Goal: Task Accomplishment & Management: Use online tool/utility

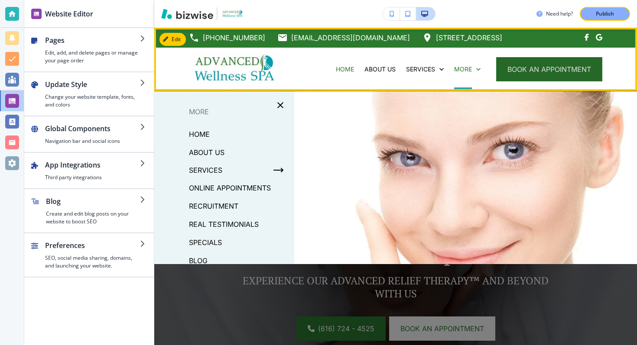
click at [505, 69] on button "book an appointment" at bounding box center [549, 69] width 106 height 24
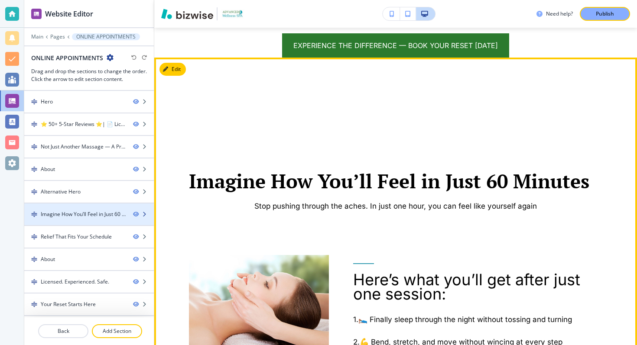
scroll to position [21, 0]
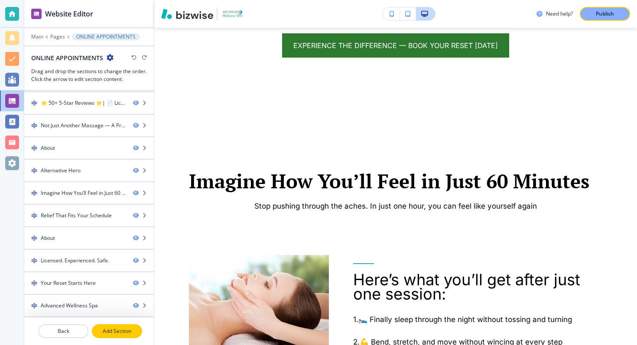
click at [113, 329] on p "Add Section" at bounding box center [117, 332] width 49 height 8
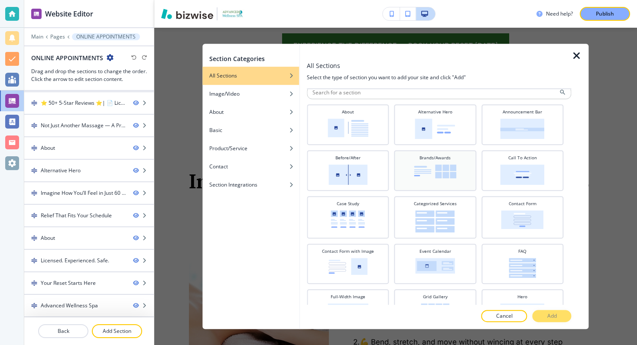
scroll to position [0, 0]
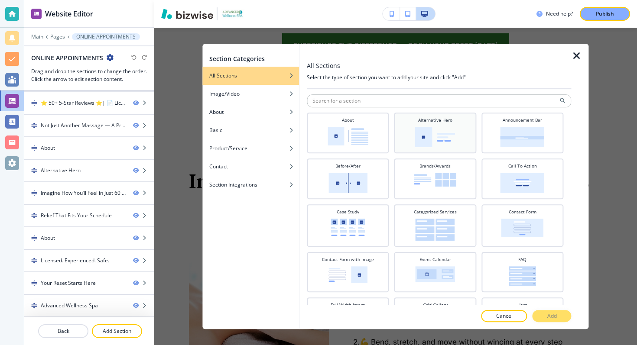
click at [442, 133] on img at bounding box center [435, 137] width 40 height 20
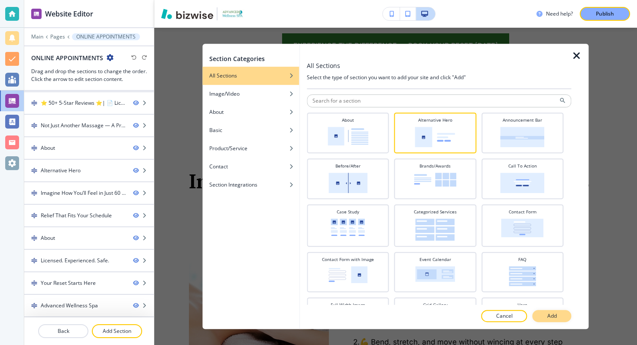
click at [551, 311] on button "Add" at bounding box center [552, 316] width 39 height 12
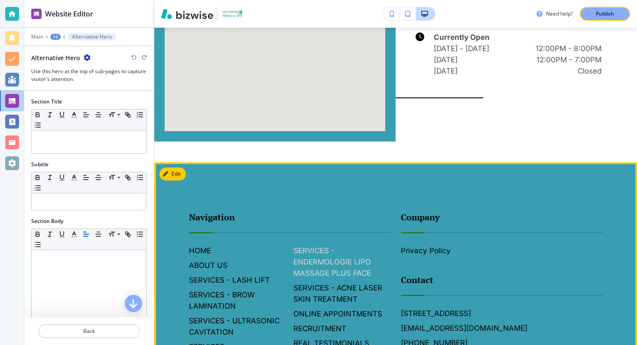
scroll to position [2662, 0]
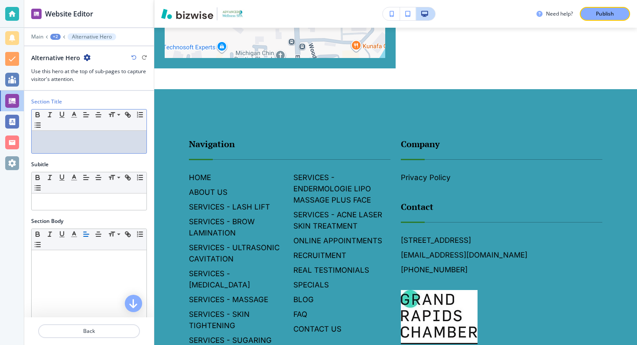
click at [84, 137] on p at bounding box center [89, 139] width 106 height 8
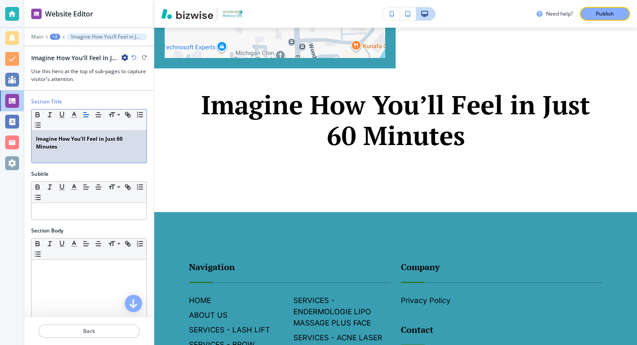
click at [86, 138] on strong "﻿Imagine How You’ll Feel in Just 60 Minutes" at bounding box center [80, 142] width 88 height 15
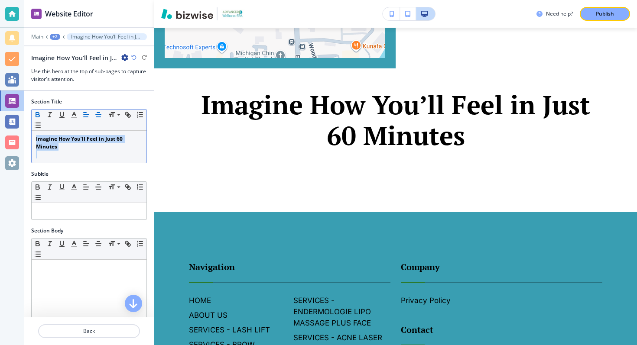
click at [98, 113] on line "button" at bounding box center [98, 113] width 3 height 0
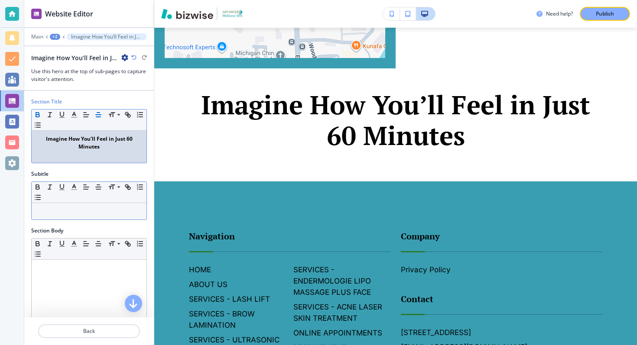
click at [88, 209] on p at bounding box center [89, 212] width 106 height 8
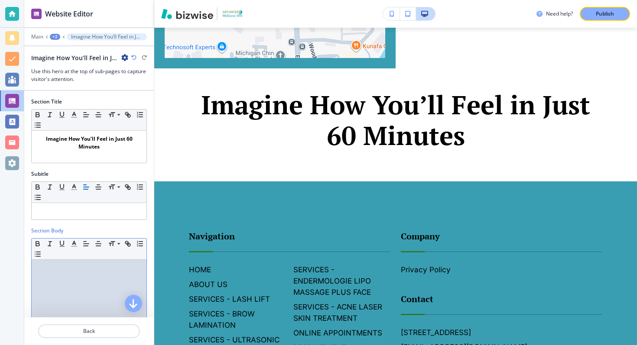
click at [85, 273] on div at bounding box center [89, 316] width 115 height 113
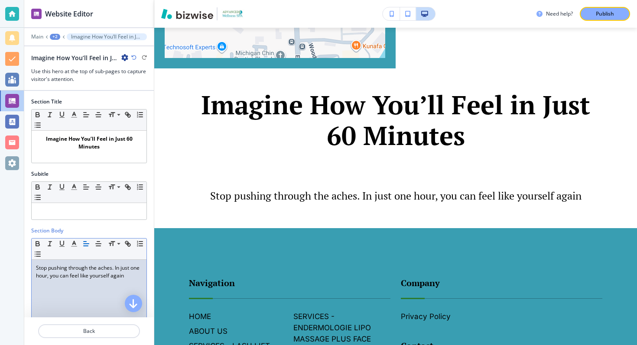
click at [96, 278] on p "Stop pushing through the aches. In just one hour, you can feel like yourself ag…" at bounding box center [89, 272] width 106 height 16
click at [99, 239] on button "button" at bounding box center [98, 244] width 12 height 10
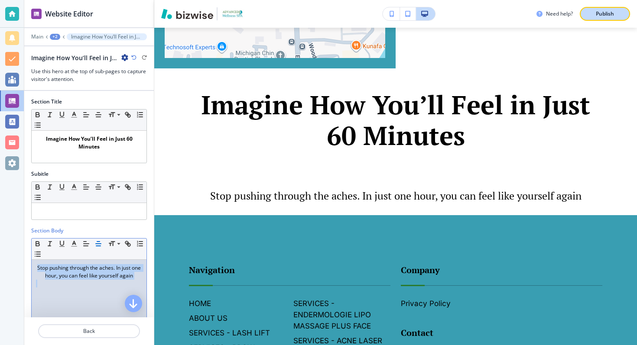
click at [599, 17] on p "Publish" at bounding box center [605, 14] width 18 height 8
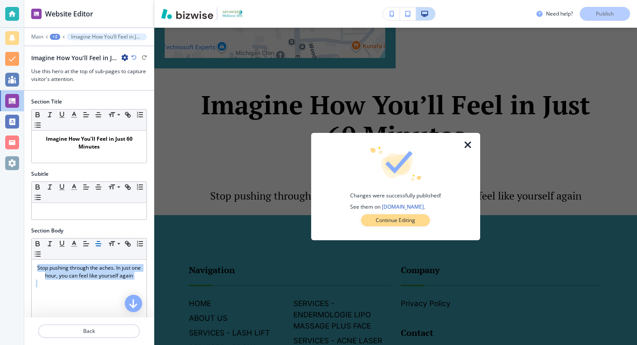
click at [377, 221] on p "Continue Editing" at bounding box center [395, 221] width 39 height 8
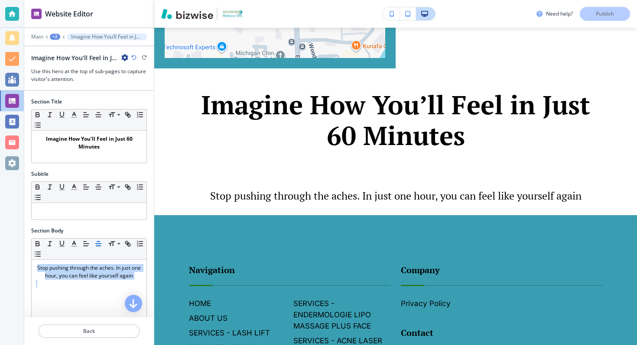
click at [56, 37] on div "+2" at bounding box center [55, 37] width 10 height 6
click at [65, 63] on p "ONLINE APPOINTMENTS" at bounding box center [77, 66] width 44 height 8
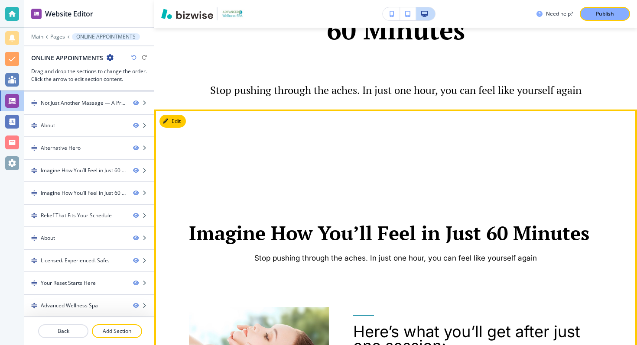
scroll to position [971, 0]
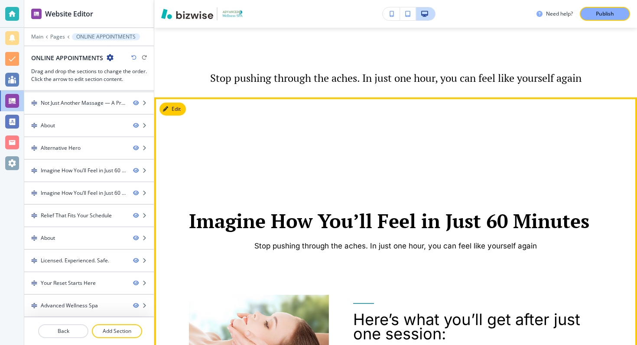
click at [289, 218] on strong "﻿ Imagine How You’ll Feel in Just 60 Minutes" at bounding box center [389, 221] width 401 height 26
click at [172, 108] on button "Edit This Section" at bounding box center [189, 109] width 59 height 13
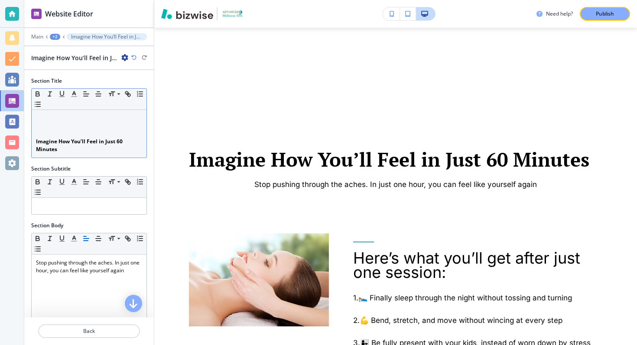
scroll to position [1039, 0]
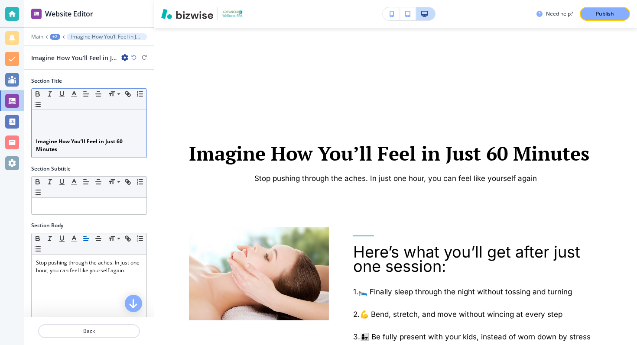
click at [90, 152] on p "﻿Imagine How You’ll Feel in Just 60 Minutes" at bounding box center [89, 146] width 106 height 16
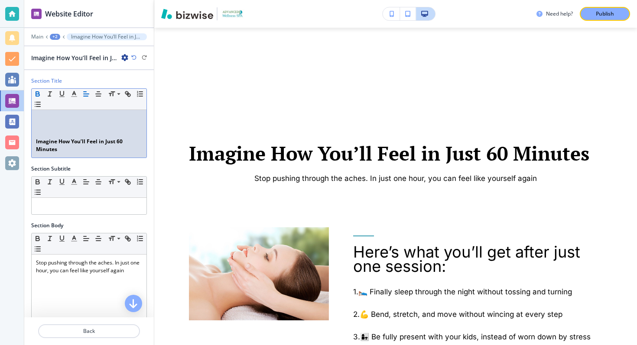
click at [90, 152] on p "﻿Imagine How You’ll Feel in Just 60 Minutes" at bounding box center [89, 146] width 106 height 16
click at [80, 146] on p "﻿Imagine How You’ll Feel in Just 60 Minutes" at bounding box center [89, 146] width 106 height 16
click at [77, 142] on strong "﻿Imagine How You’ll Feel in Just 60 Minutes" at bounding box center [80, 145] width 88 height 15
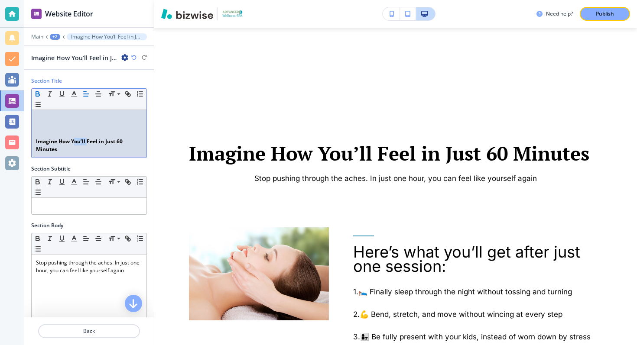
click at [77, 142] on strong "﻿Imagine How You’ll Feel in Just 60 Minutes" at bounding box center [80, 145] width 88 height 15
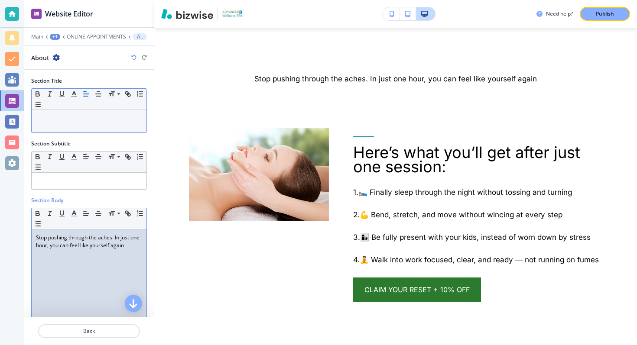
click at [63, 237] on p "Stop pushing through the aches. In just one hour, you can feel like yourself ag…" at bounding box center [89, 242] width 106 height 16
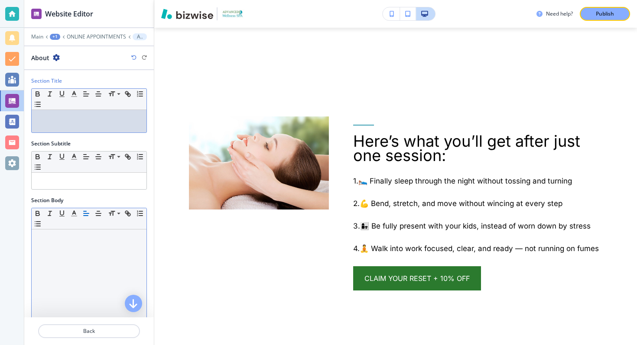
click at [65, 116] on p at bounding box center [89, 118] width 106 height 8
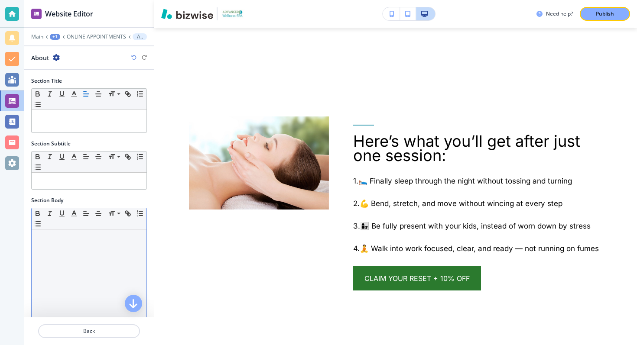
click at [55, 36] on div "+1" at bounding box center [55, 37] width 10 height 6
click at [64, 51] on p "Pages" at bounding box center [77, 51] width 44 height 8
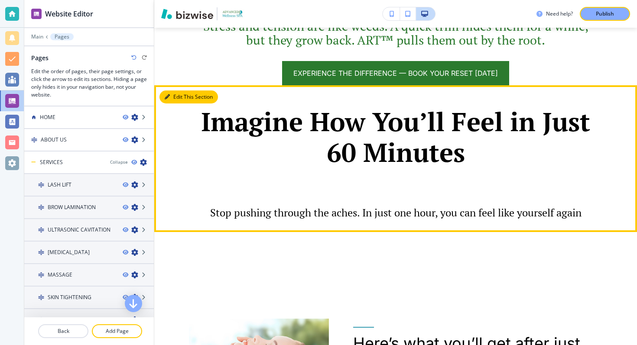
click at [176, 92] on button "Edit This Section" at bounding box center [189, 97] width 59 height 13
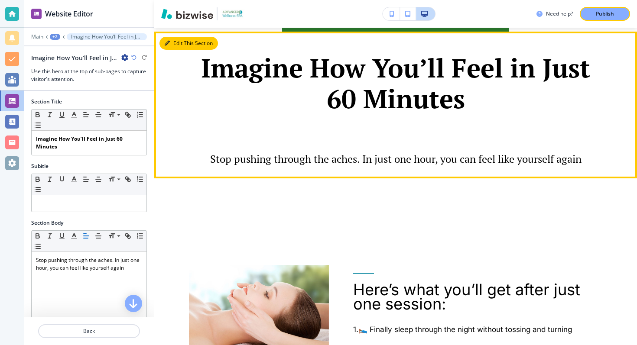
scroll to position [892, 0]
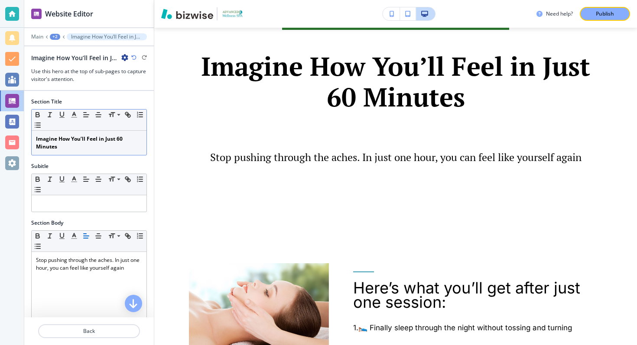
click at [35, 140] on div "﻿Imagine How You’ll Feel in Just 60 Minutes" at bounding box center [89, 143] width 115 height 24
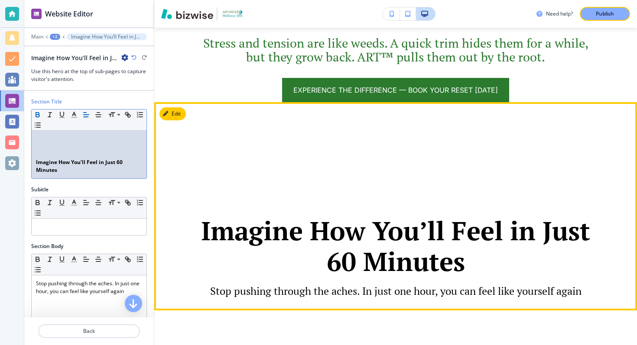
scroll to position [898, 0]
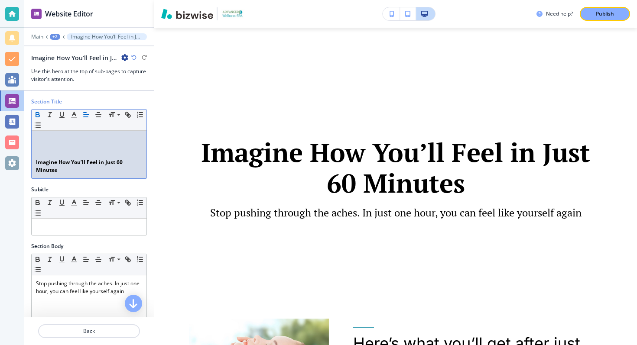
click at [603, 22] on div "Need help? Publish" at bounding box center [395, 14] width 483 height 28
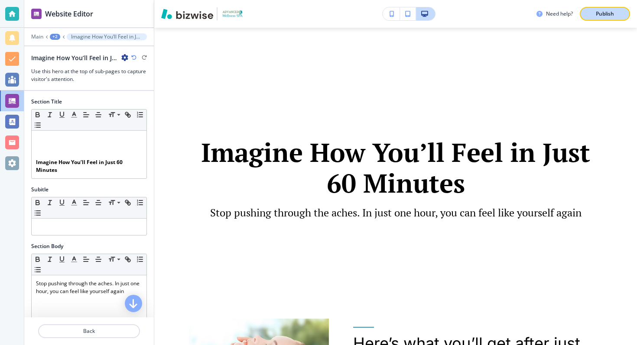
click at [603, 12] on p "Publish" at bounding box center [605, 14] width 18 height 8
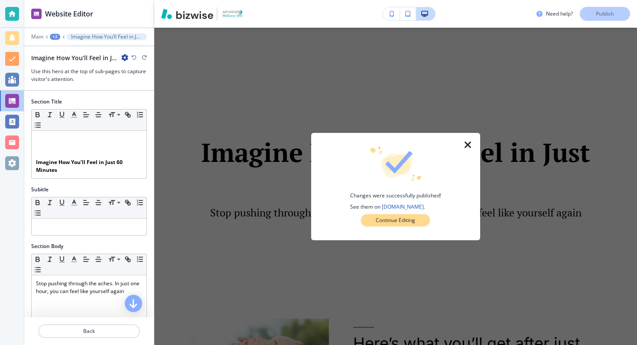
click at [378, 223] on p "Continue Editing" at bounding box center [395, 221] width 39 height 8
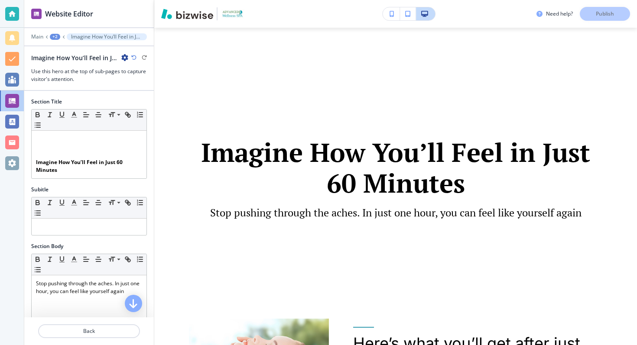
click at [47, 35] on div "Main +2 ﻿﻿Imagine How You’ll Feel in Just 60 Minutes" at bounding box center [89, 36] width 116 height 7
click at [56, 35] on div "+2" at bounding box center [55, 37] width 10 height 6
click at [63, 67] on p "ONLINE APPOINTMENTS" at bounding box center [77, 66] width 44 height 8
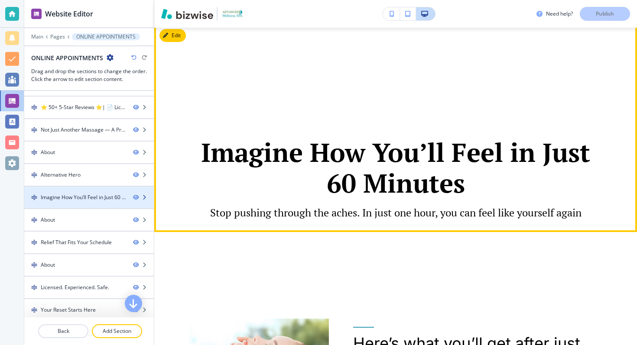
scroll to position [44, 0]
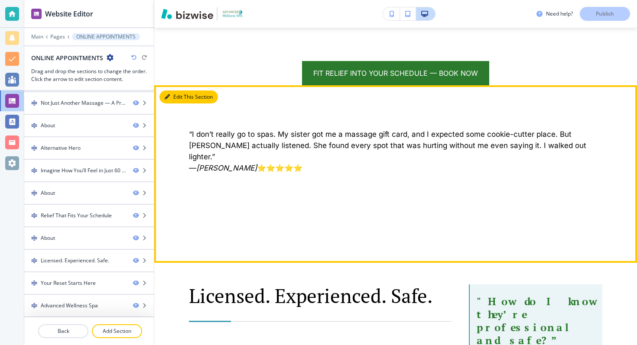
click at [179, 97] on button "Edit This Section" at bounding box center [189, 97] width 59 height 13
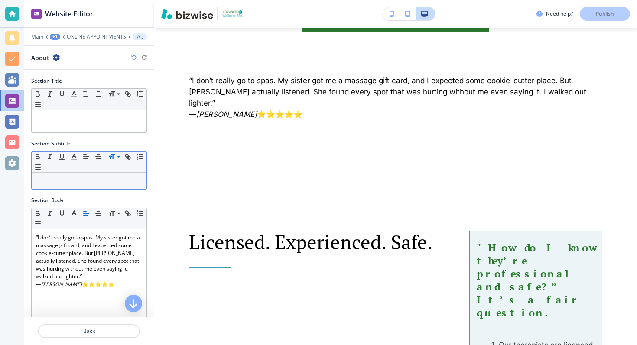
scroll to position [1594, 0]
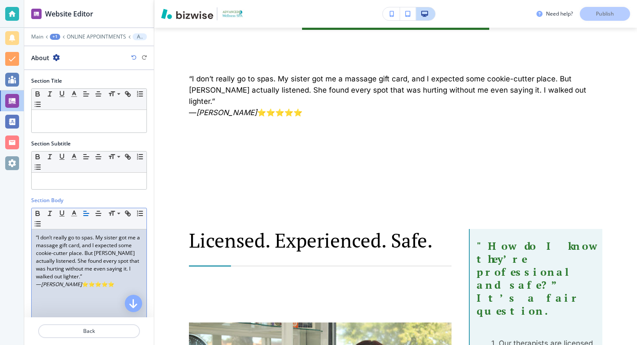
click at [101, 265] on p "“I don’t really go to spas. My sister got me a massage gift card, and I expecte…" at bounding box center [89, 257] width 106 height 47
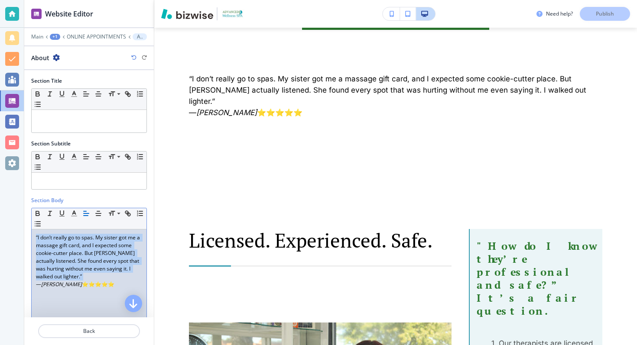
click at [101, 265] on p "“I don’t really go to spas. My sister got me a massage gift card, and I expecte…" at bounding box center [89, 257] width 106 height 47
click at [99, 211] on icon "button" at bounding box center [98, 214] width 8 height 8
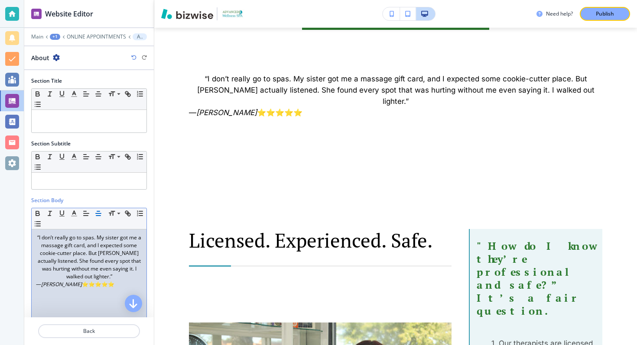
click at [85, 287] on span "⭐⭐⭐⭐⭐" at bounding box center [98, 284] width 33 height 7
click at [98, 216] on line "button" at bounding box center [98, 216] width 4 height 0
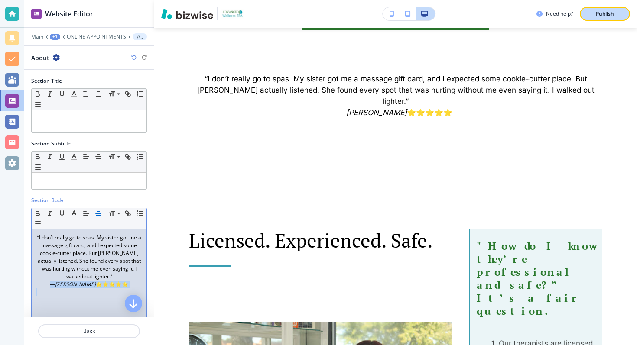
click at [594, 12] on div "Publish" at bounding box center [605, 14] width 28 height 8
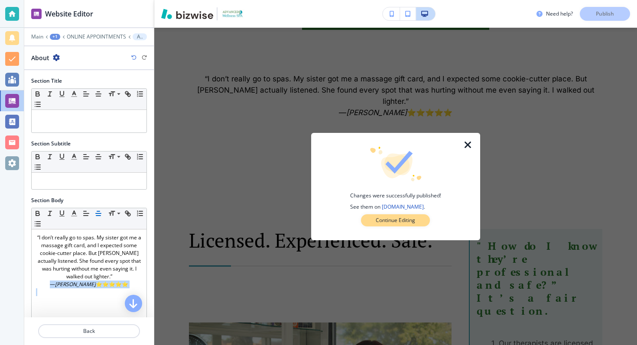
click at [400, 219] on p "Continue Editing" at bounding box center [395, 221] width 39 height 8
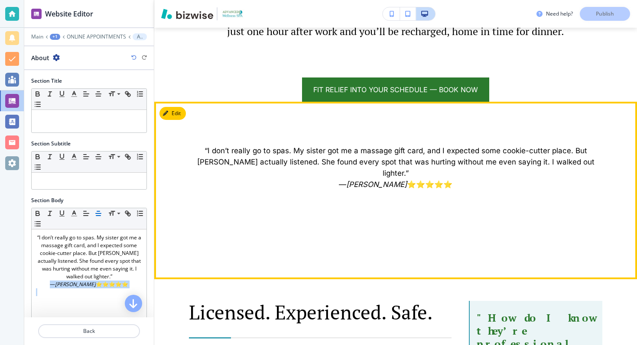
scroll to position [1504, 0]
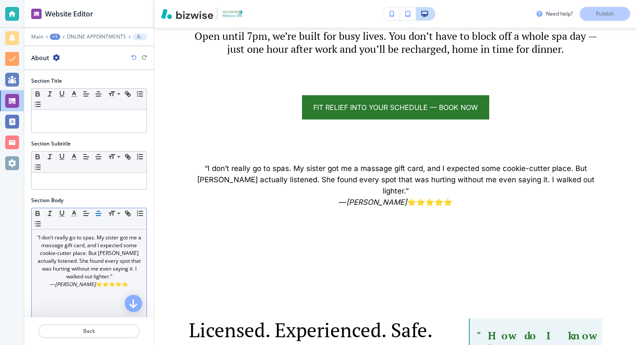
click at [94, 265] on p "“I don’t really go to spas. My sister got me a massage gift card, and I expecte…" at bounding box center [89, 257] width 106 height 47
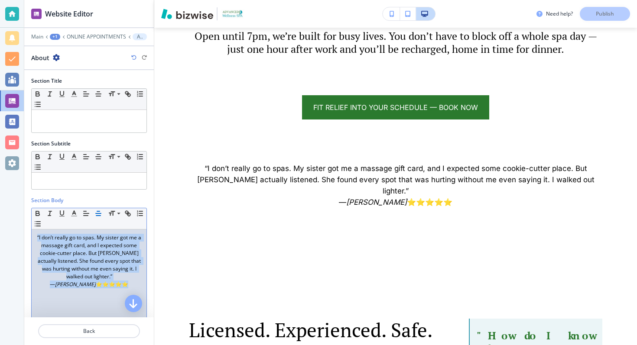
drag, startPoint x: 122, startPoint y: 285, endPoint x: 35, endPoint y: 232, distance: 102.3
click at [35, 232] on div "“I don’t really go to spas. My sister got me a massage gift card, and I expecte…" at bounding box center [89, 286] width 115 height 113
copy div "“I don’t really go to spas. My sister got me a massage gift card, and I expecte…"
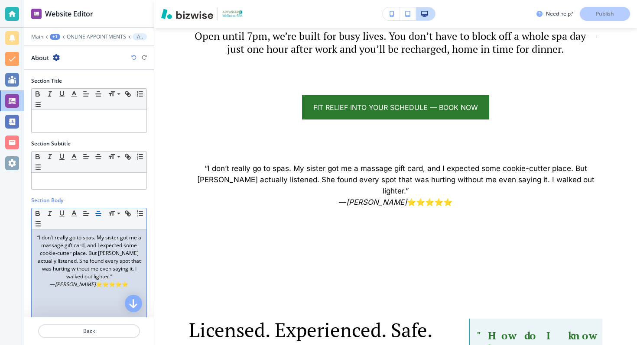
click at [54, 33] on div at bounding box center [89, 30] width 130 height 5
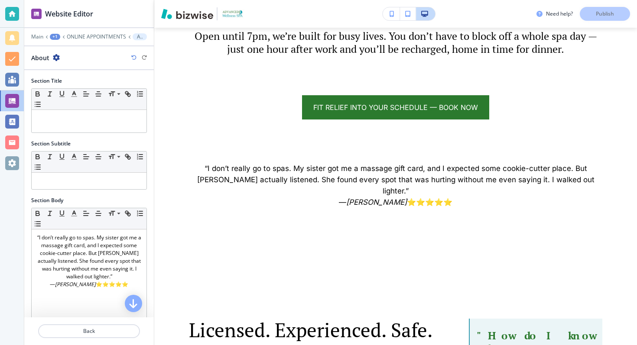
click at [58, 37] on div "+1" at bounding box center [55, 37] width 10 height 6
click at [85, 31] on div at bounding box center [89, 30] width 130 height 5
click at [85, 36] on p "ONLINE APPOINTMENTS" at bounding box center [96, 37] width 59 height 6
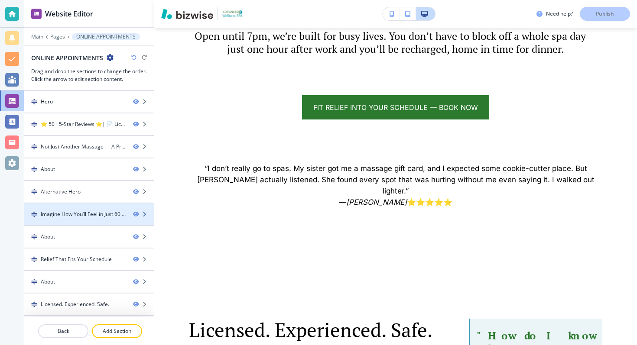
scroll to position [44, 0]
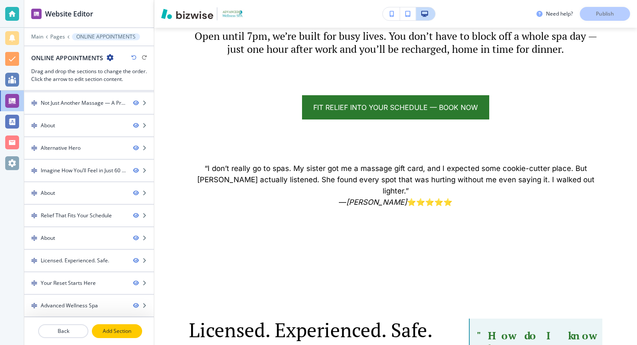
click at [107, 326] on button "Add Section" at bounding box center [117, 332] width 50 height 14
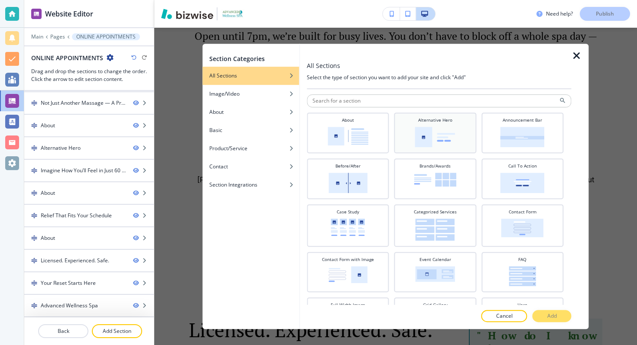
click at [447, 128] on img at bounding box center [435, 137] width 40 height 20
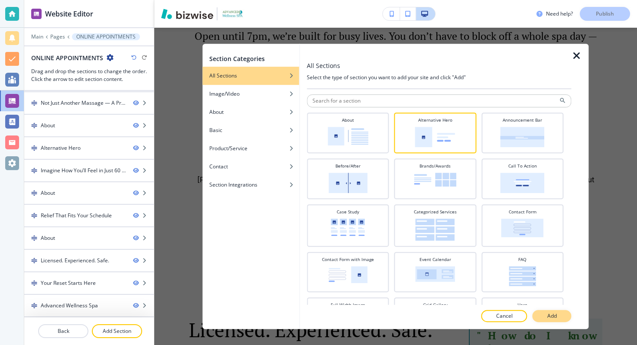
click at [554, 318] on p "Add" at bounding box center [552, 317] width 10 height 8
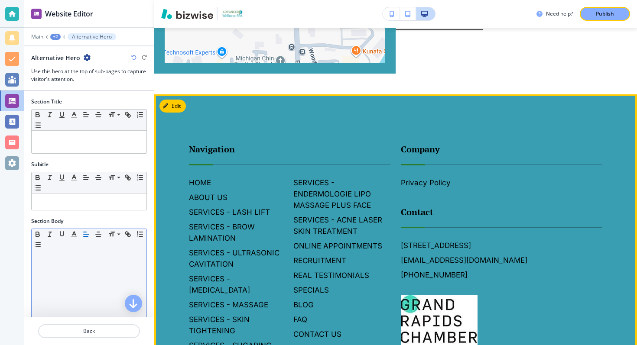
scroll to position [2759, 0]
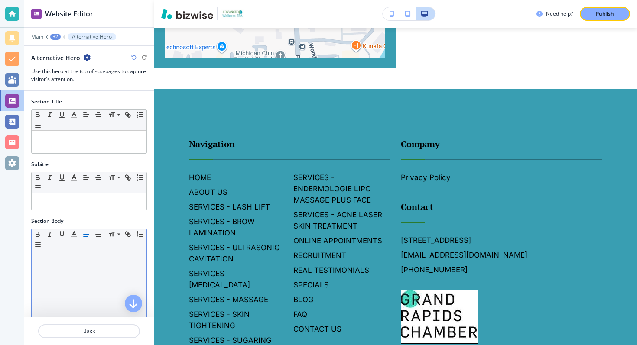
click at [130, 273] on div at bounding box center [89, 307] width 115 height 113
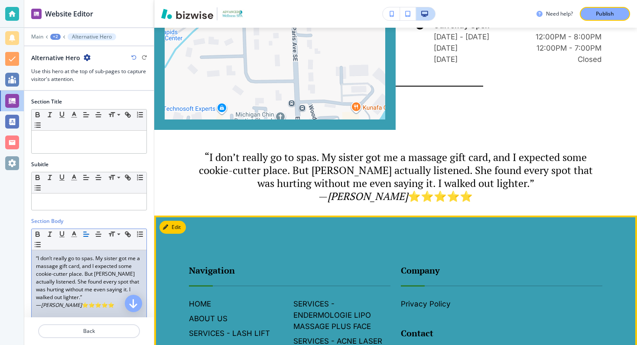
scroll to position [2652, 0]
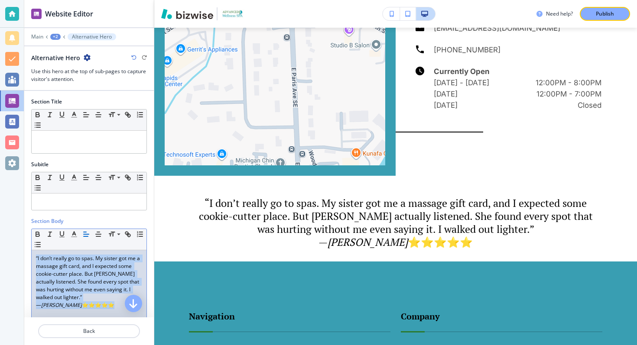
drag, startPoint x: 102, startPoint y: 306, endPoint x: 37, endPoint y: 252, distance: 84.6
click at [37, 252] on div "“I don’t really go to spas. My sister got me a massage gift card, and I expecte…" at bounding box center [89, 307] width 115 height 113
click at [98, 235] on icon "button" at bounding box center [98, 235] width 8 height 8
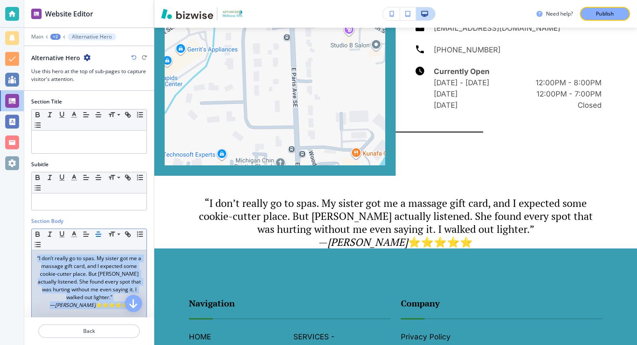
click at [58, 36] on div "+2" at bounding box center [55, 37] width 10 height 6
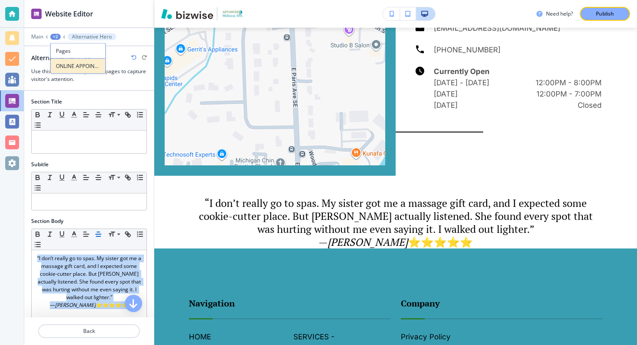
click at [71, 66] on p "ONLINE APPOINTMENTS" at bounding box center [78, 66] width 44 height 8
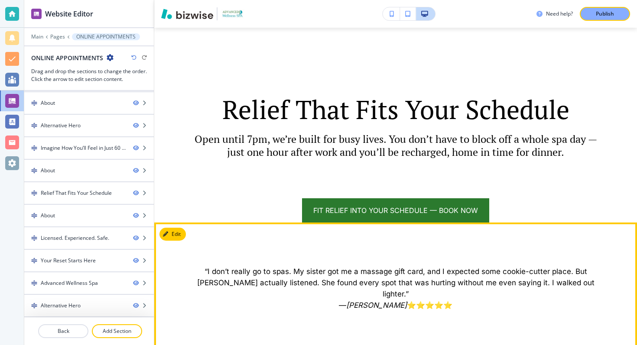
scroll to position [1442, 0]
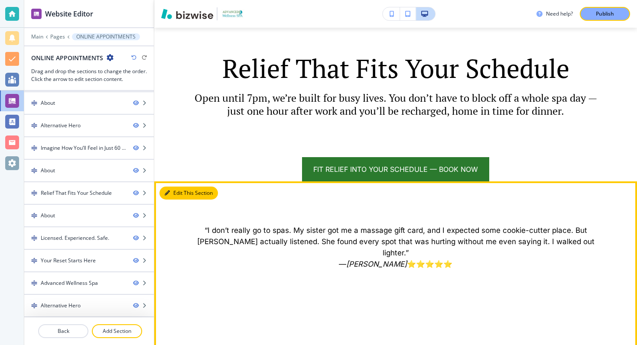
click at [177, 188] on button "Edit This Section" at bounding box center [189, 193] width 59 height 13
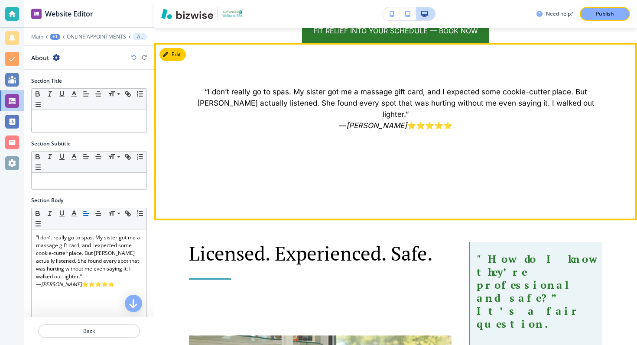
scroll to position [1594, 0]
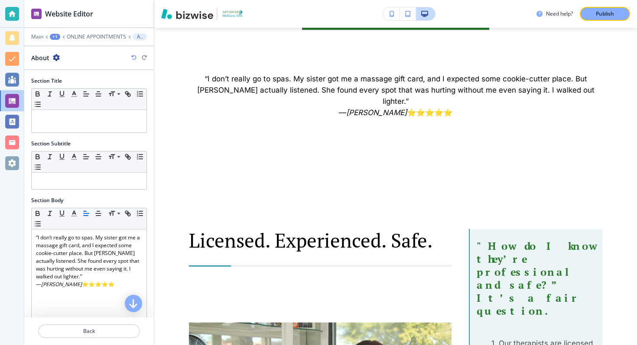
click at [58, 57] on icon "button" at bounding box center [56, 57] width 7 height 7
click at [86, 105] on p "Delete Section" at bounding box center [80, 103] width 44 height 8
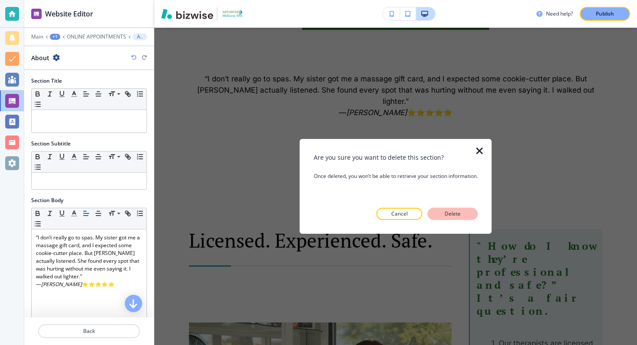
click at [440, 213] on button "Delete" at bounding box center [453, 214] width 50 height 12
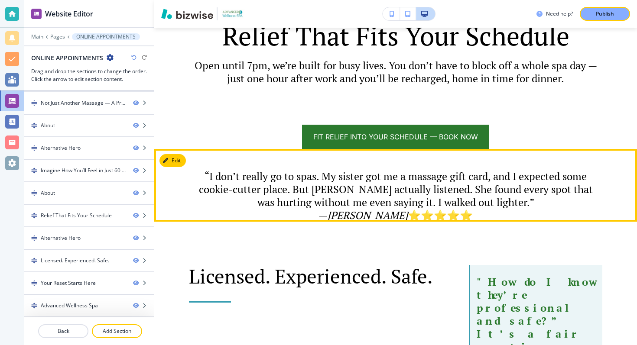
scroll to position [1473, 0]
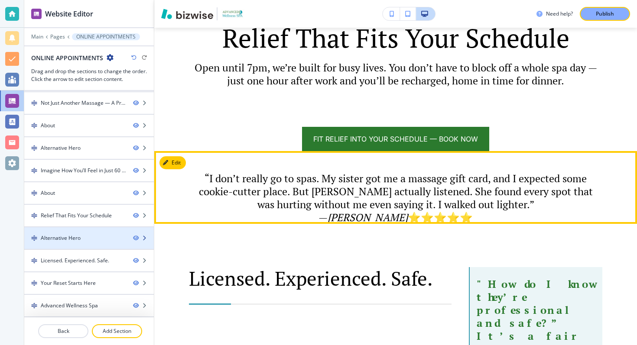
click at [98, 235] on div "Alternative Hero" at bounding box center [75, 239] width 102 height 8
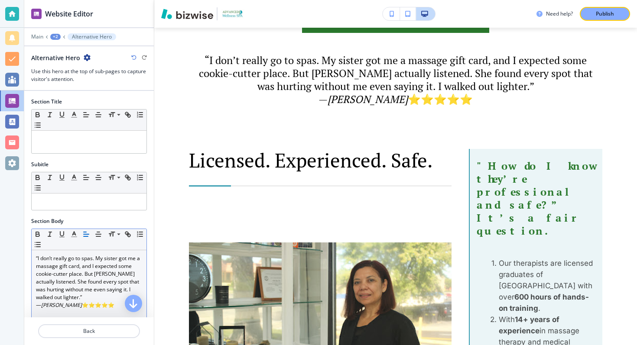
scroll to position [1594, 0]
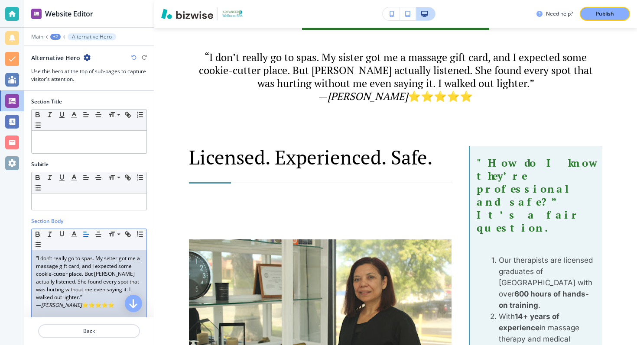
click at [108, 303] on p "— [PERSON_NAME] ⭐⭐⭐⭐⭐" at bounding box center [89, 306] width 106 height 8
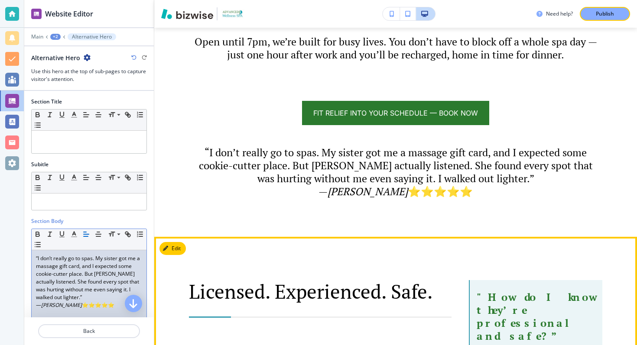
scroll to position [1595, 0]
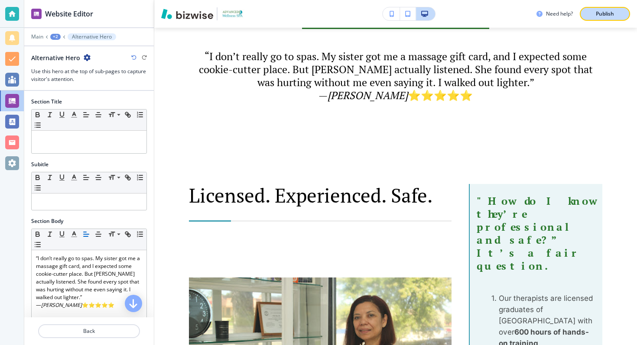
click at [620, 14] on button "Publish" at bounding box center [605, 14] width 50 height 14
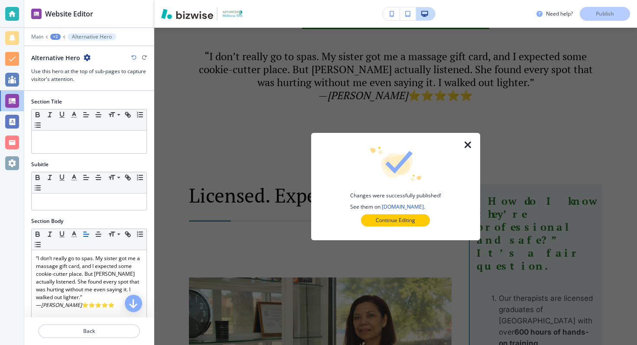
click at [54, 34] on div "+2" at bounding box center [55, 37] width 10 height 6
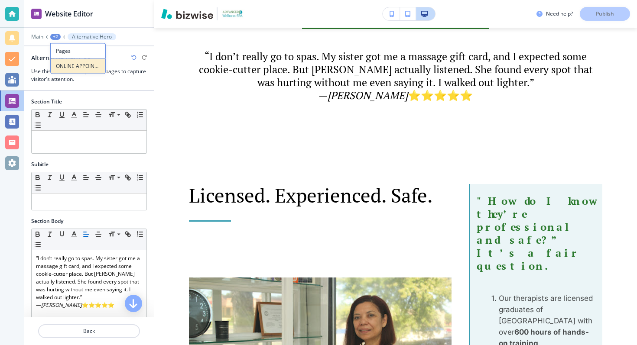
click at [72, 68] on p "ONLINE APPOINTMENTS" at bounding box center [78, 66] width 44 height 8
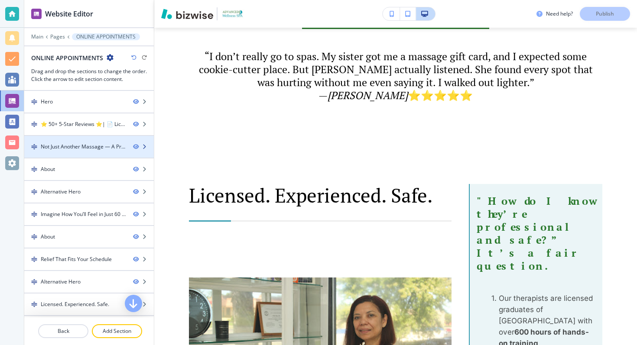
click at [83, 147] on div "Not Just Another Massage — A Proven Upgrade" at bounding box center [83, 147] width 85 height 8
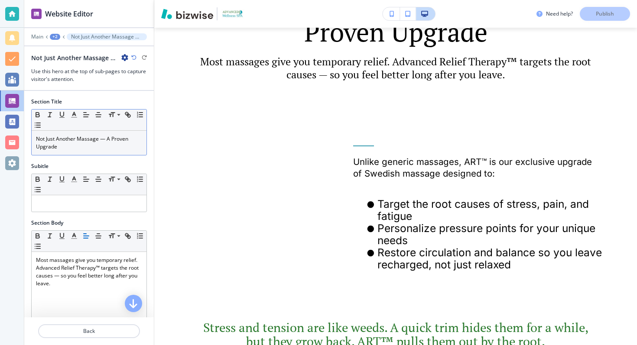
scroll to position [472, 0]
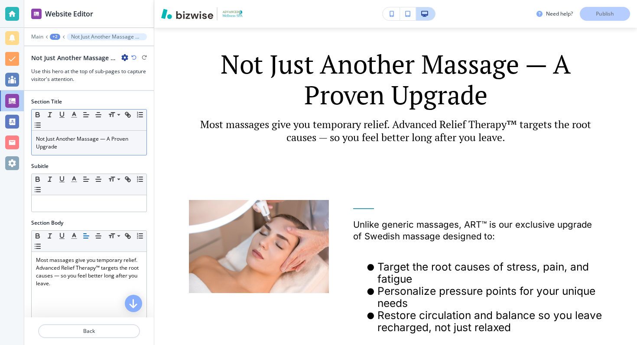
click at [36, 140] on p "Not Just Another Massage — A Proven Upgrade" at bounding box center [89, 143] width 106 height 16
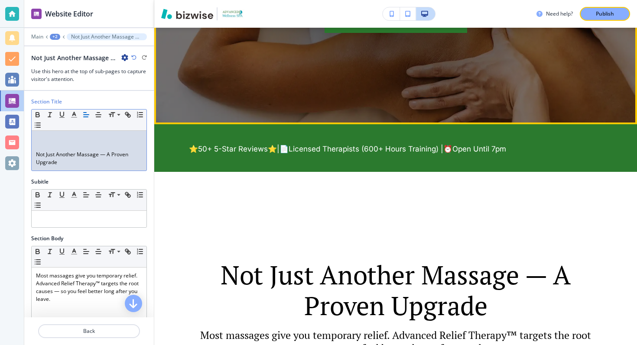
scroll to position [387, 0]
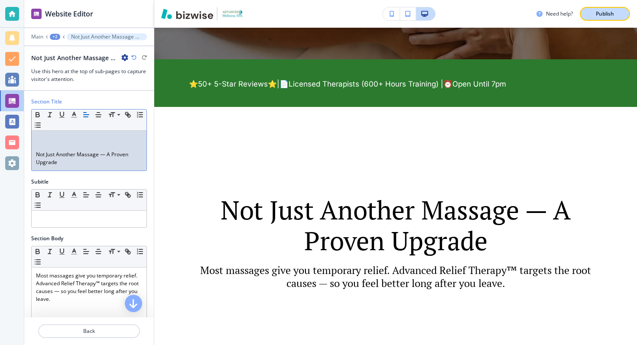
click at [599, 15] on p "Publish" at bounding box center [605, 14] width 18 height 8
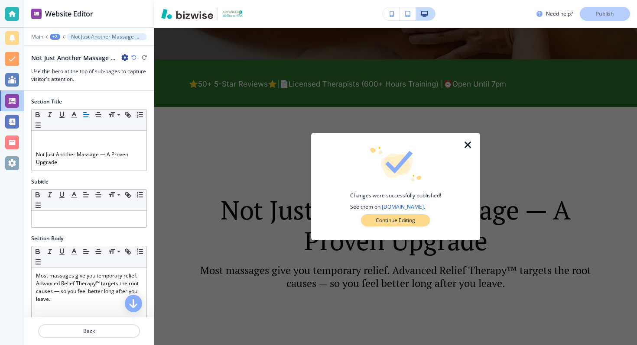
click at [409, 221] on p "Continue Editing" at bounding box center [395, 221] width 39 height 8
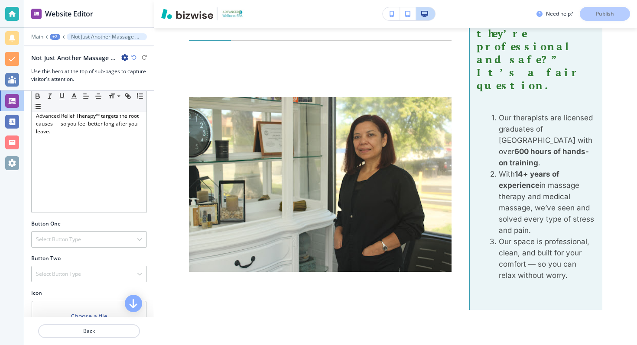
scroll to position [234, 0]
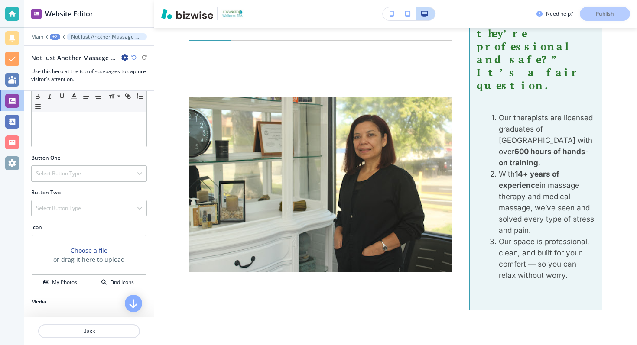
click at [65, 36] on div "Main +2 Not Just Another Massage — A Proven Upgrade" at bounding box center [89, 36] width 116 height 7
click at [55, 36] on div "+2" at bounding box center [55, 37] width 10 height 6
click at [66, 70] on p "ONLINE APPOINTMENTS" at bounding box center [77, 66] width 44 height 8
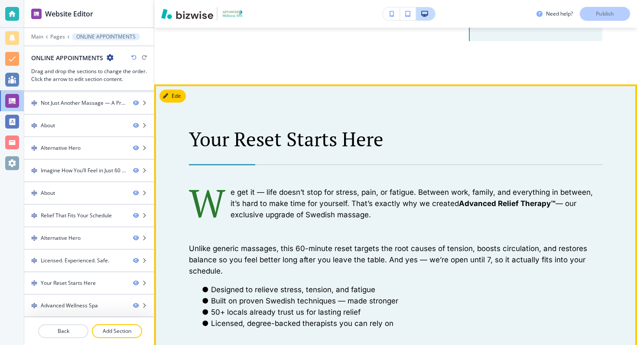
scroll to position [2116, 0]
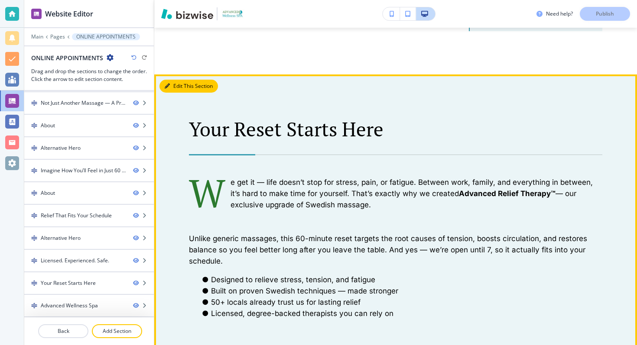
click at [171, 80] on button "Edit This Section" at bounding box center [189, 86] width 59 height 13
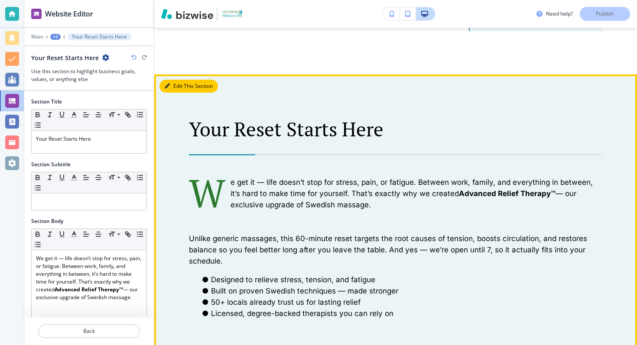
scroll to position [2122, 0]
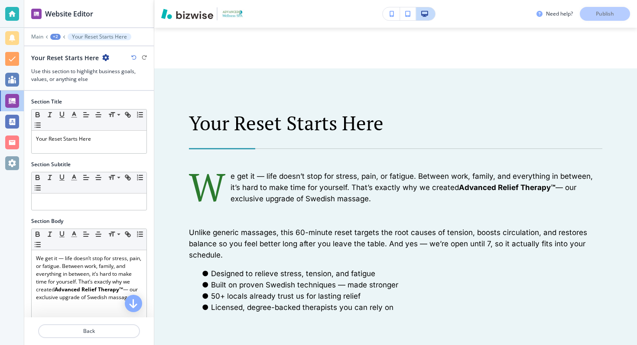
click at [105, 53] on div "Your Reset Starts Here" at bounding box center [70, 57] width 78 height 9
click at [104, 57] on icon "button" at bounding box center [105, 57] width 7 height 7
click at [129, 106] on p "Delete Section" at bounding box center [129, 103] width 44 height 8
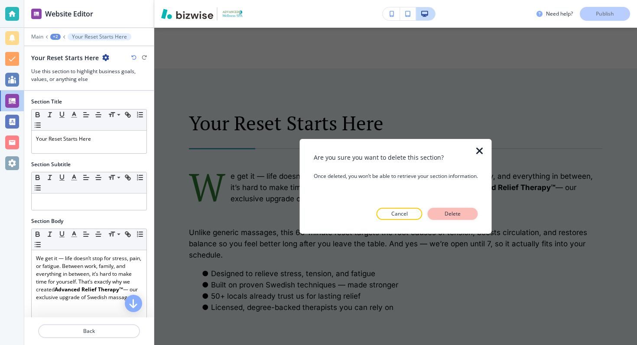
click at [443, 214] on p "Delete" at bounding box center [453, 214] width 21 height 8
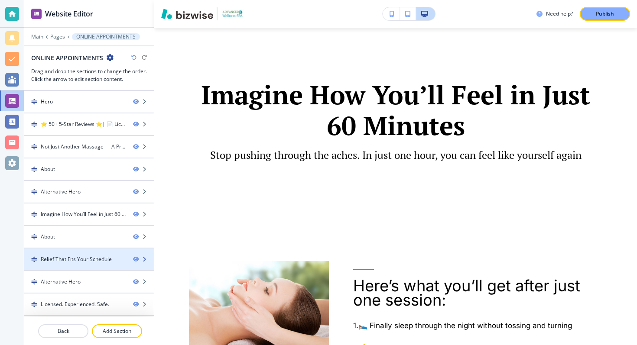
scroll to position [21, 0]
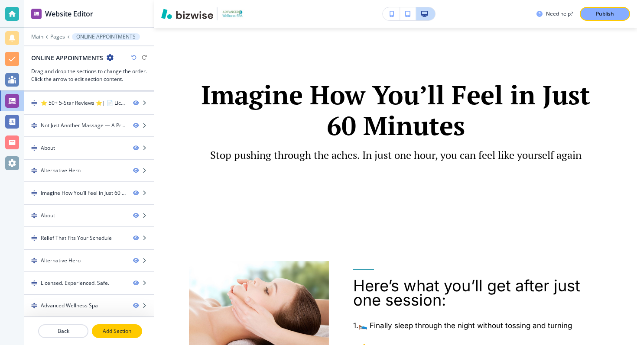
click at [112, 333] on p "Add Section" at bounding box center [117, 332] width 49 height 8
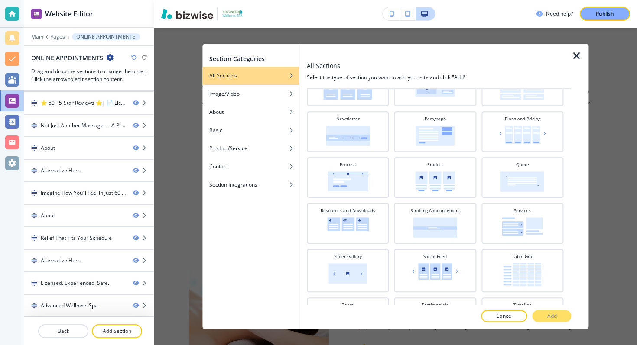
scroll to position [355, 0]
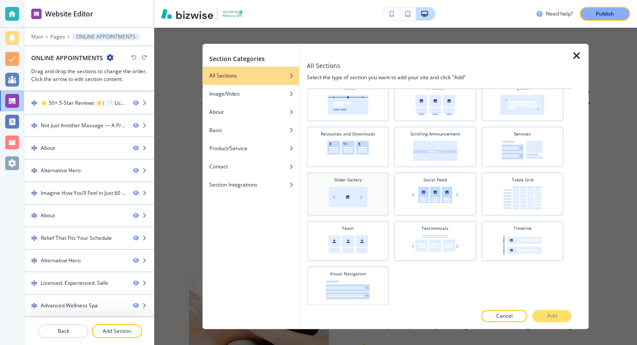
click at [382, 202] on div "Slider Gallery" at bounding box center [347, 193] width 73 height 33
click at [545, 311] on button "Add" at bounding box center [552, 316] width 39 height 12
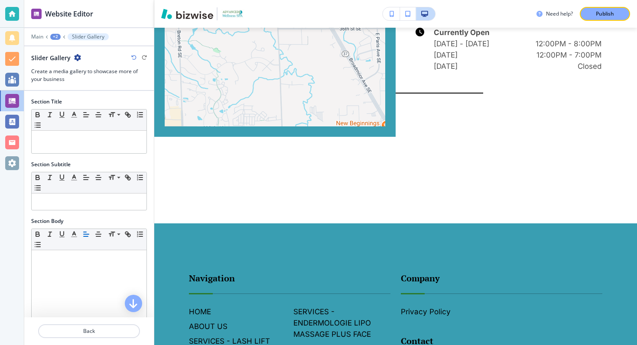
scroll to position [2440, 0]
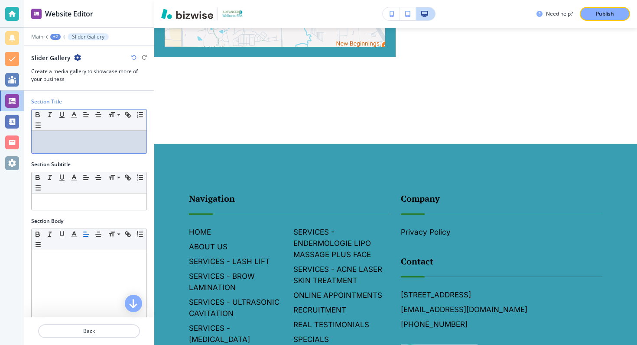
click at [85, 151] on div at bounding box center [89, 142] width 115 height 23
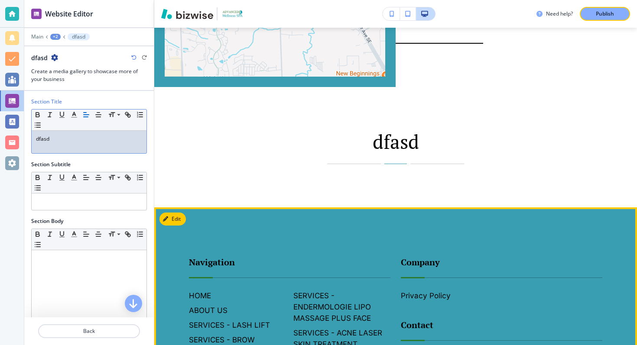
scroll to position [2389, 0]
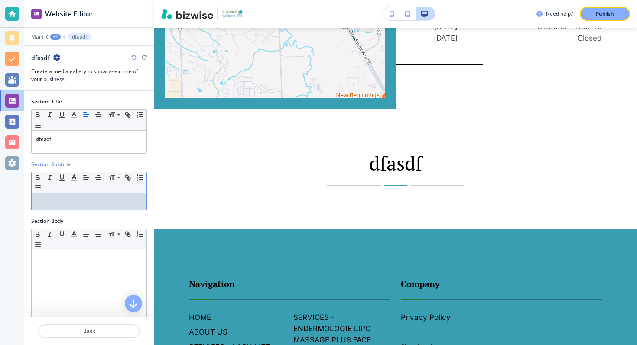
click at [72, 197] on div at bounding box center [89, 202] width 115 height 16
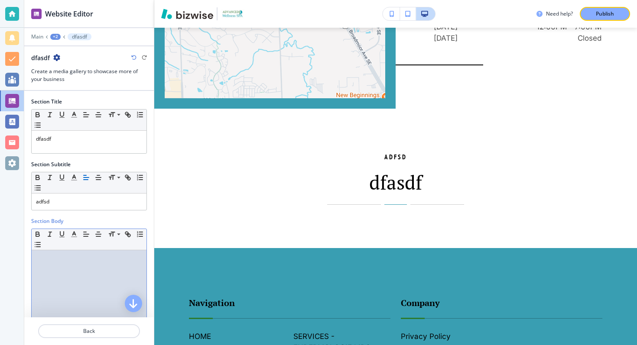
click at [94, 272] on div at bounding box center [89, 307] width 115 height 113
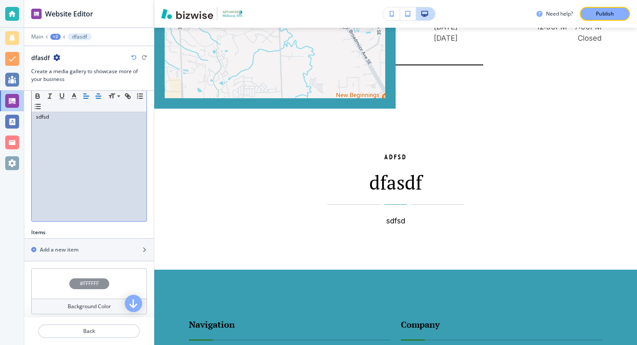
scroll to position [146, 0]
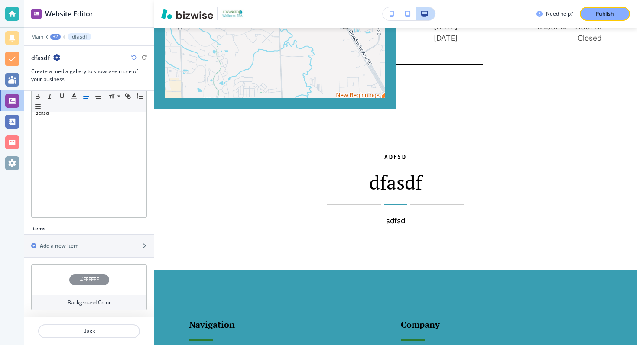
click at [57, 61] on icon "button" at bounding box center [56, 57] width 7 height 7
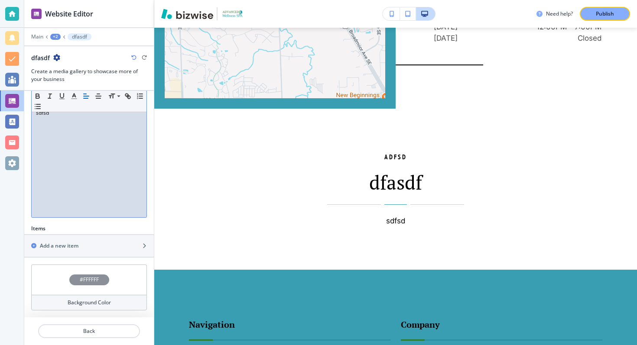
click at [82, 112] on p "sdfsd" at bounding box center [89, 113] width 106 height 8
click at [55, 57] on icon "button" at bounding box center [56, 57] width 7 height 7
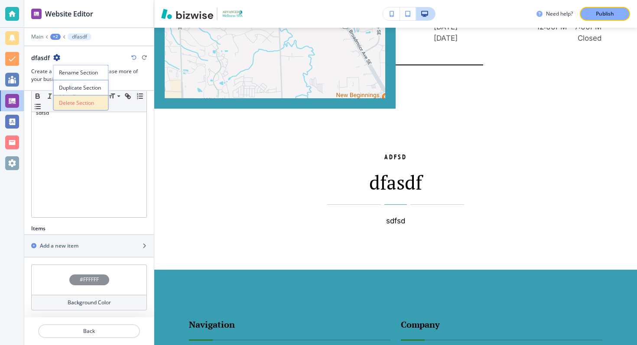
click at [71, 95] on button "Delete Section" at bounding box center [80, 103] width 55 height 16
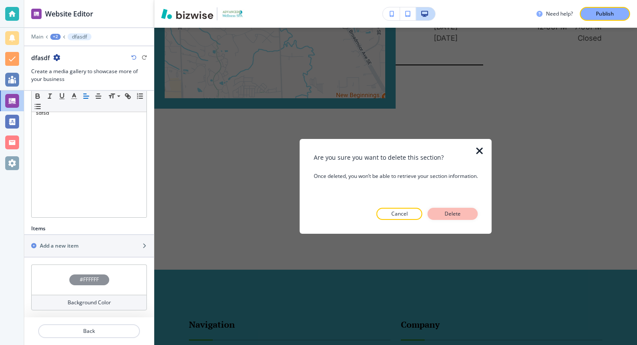
click at [452, 215] on p "Delete" at bounding box center [453, 214] width 21 height 8
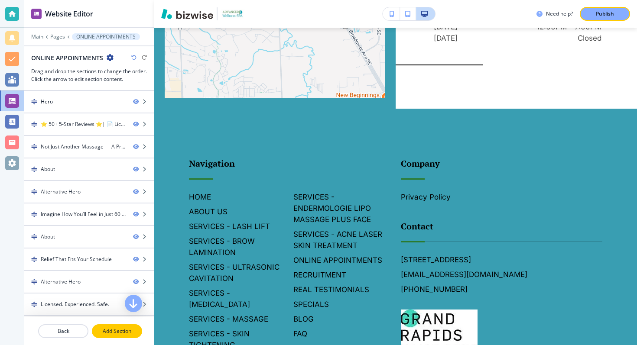
click at [114, 328] on p "Add Section" at bounding box center [117, 332] width 49 height 8
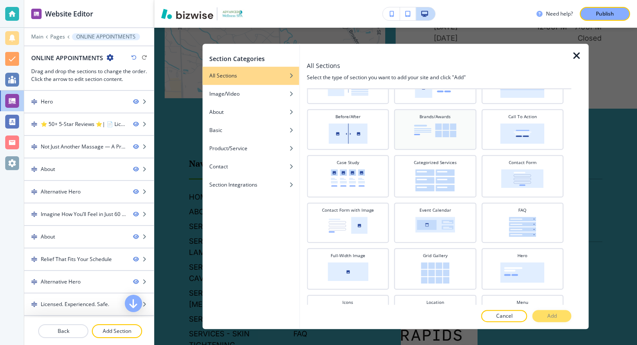
scroll to position [0, 0]
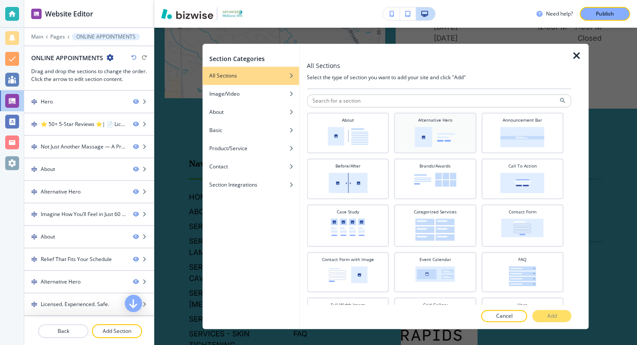
click at [442, 140] on img at bounding box center [435, 137] width 40 height 20
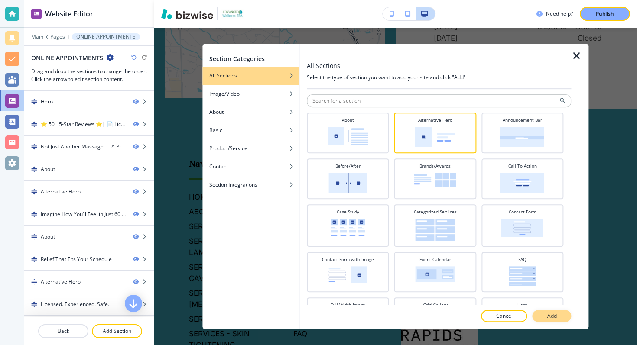
click at [551, 313] on p "Add" at bounding box center [552, 317] width 10 height 8
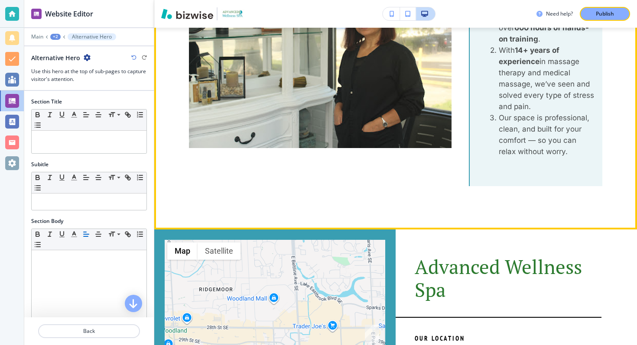
scroll to position [1978, 0]
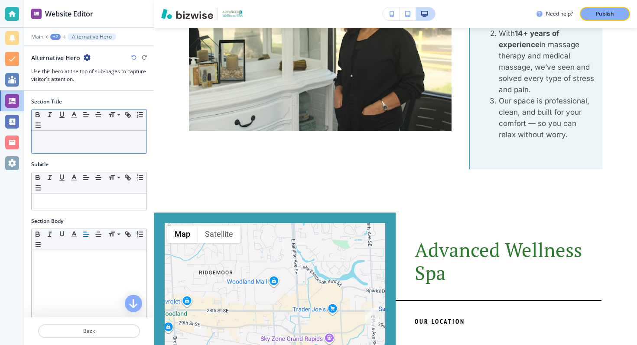
click at [104, 140] on p at bounding box center [89, 139] width 106 height 8
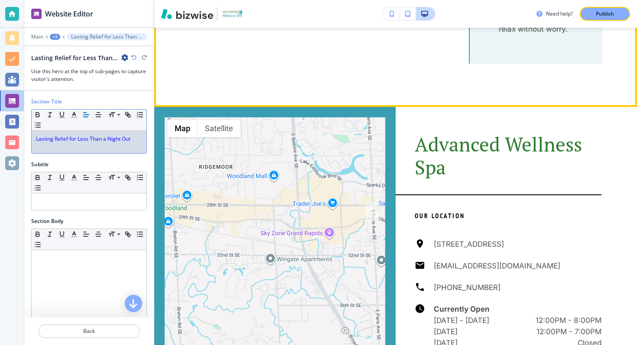
scroll to position [2221, 0]
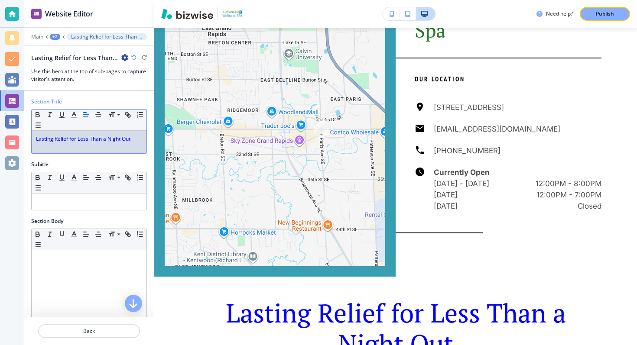
click at [117, 141] on span "Lasting Relief for Less Than a Night Out" at bounding box center [83, 138] width 94 height 7
click at [74, 110] on button "button" at bounding box center [74, 115] width 12 height 10
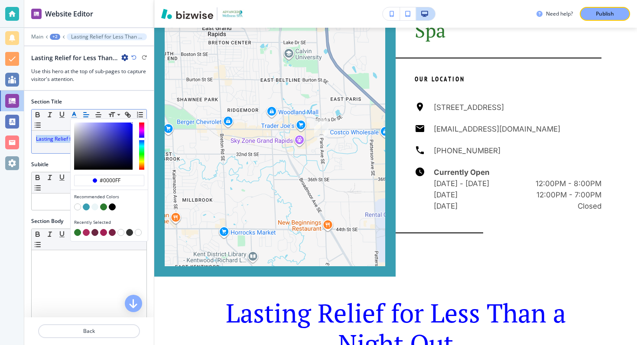
click at [104, 207] on button "button" at bounding box center [103, 207] width 7 height 7
type input "#2b7a2e"
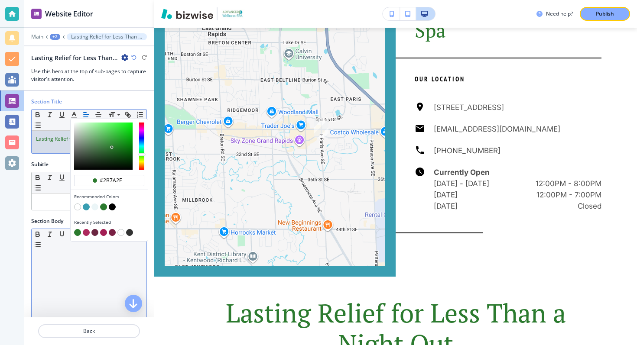
click at [62, 288] on div at bounding box center [89, 307] width 115 height 113
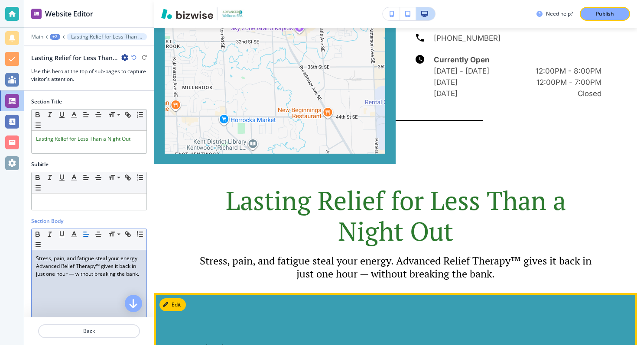
scroll to position [2334, 0]
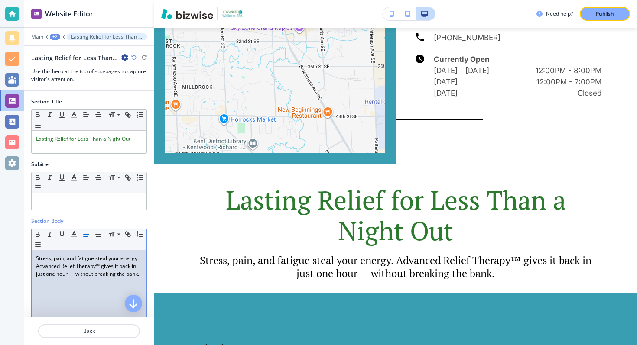
click at [130, 261] on p "Stress, pain, and fatigue steal your energy. Advanced Relief Therapy™ gives it …" at bounding box center [89, 266] width 106 height 23
click at [99, 233] on icon "button" at bounding box center [98, 235] width 8 height 8
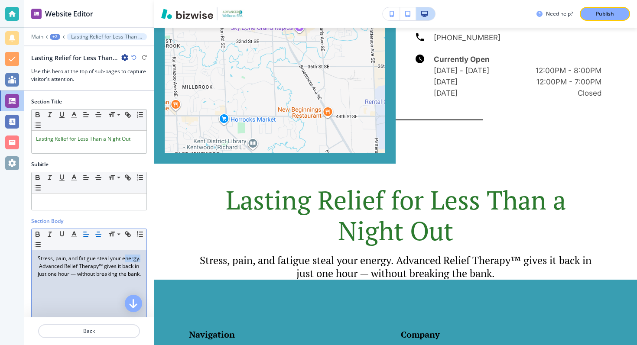
click at [85, 233] on icon "button" at bounding box center [86, 235] width 8 height 8
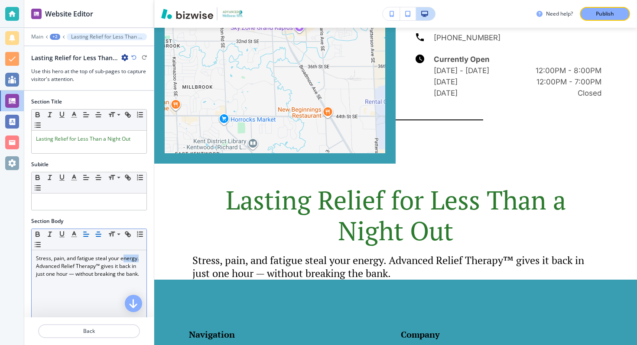
click at [98, 232] on line "button" at bounding box center [98, 232] width 3 height 0
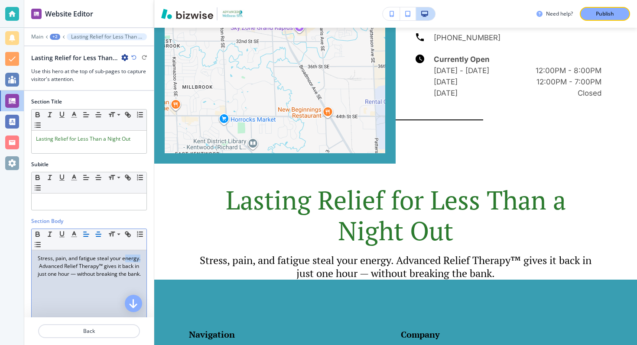
click at [85, 230] on button "button" at bounding box center [86, 234] width 12 height 10
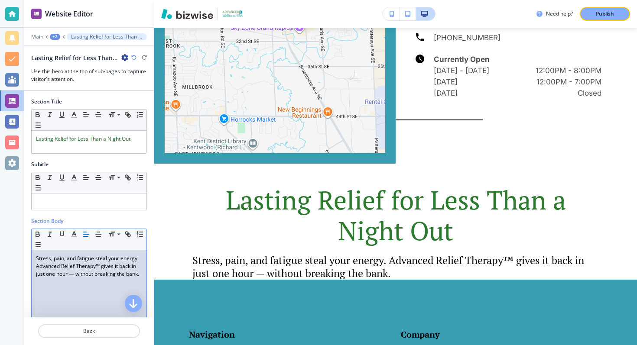
click at [37, 257] on p "Stress, pain, and fatigue steal your energy. Advanced Relief Therapy™ gives it …" at bounding box center [89, 266] width 106 height 23
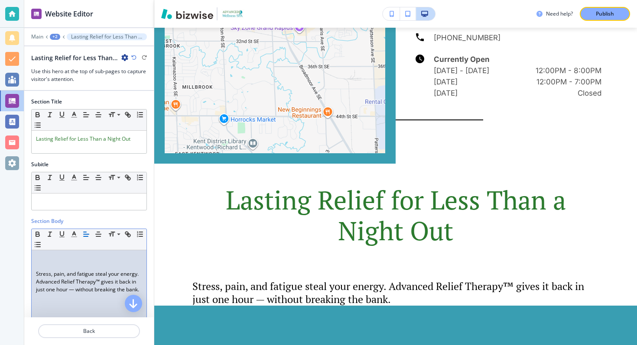
click at [143, 292] on div "Stress, pain, and fatigue steal your energy. Advanced Relief Therapy™ gives it …" at bounding box center [89, 307] width 115 height 113
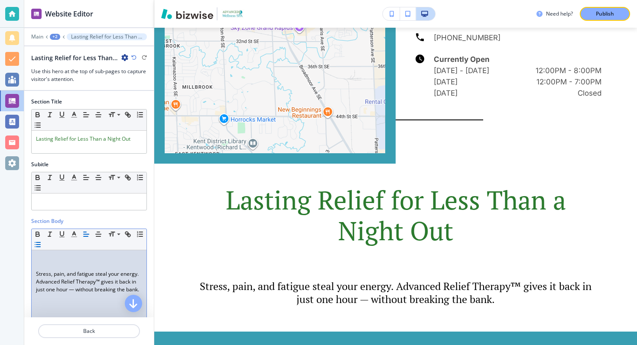
click at [34, 244] on icon "button" at bounding box center [38, 245] width 8 height 8
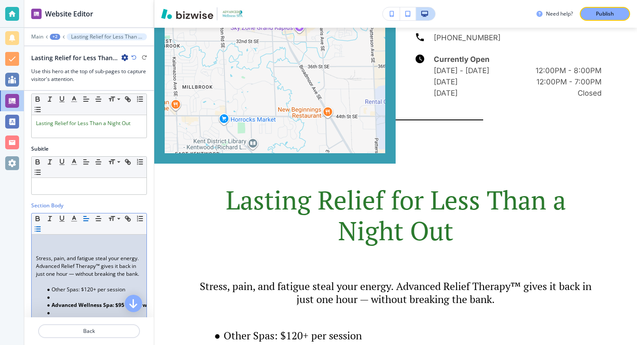
scroll to position [29, 0]
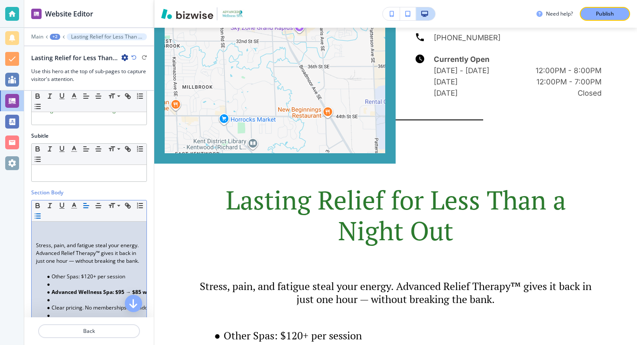
click at [56, 283] on li at bounding box center [93, 285] width 98 height 8
click at [66, 295] on li at bounding box center [93, 293] width 98 height 8
click at [69, 300] on li at bounding box center [93, 300] width 98 height 8
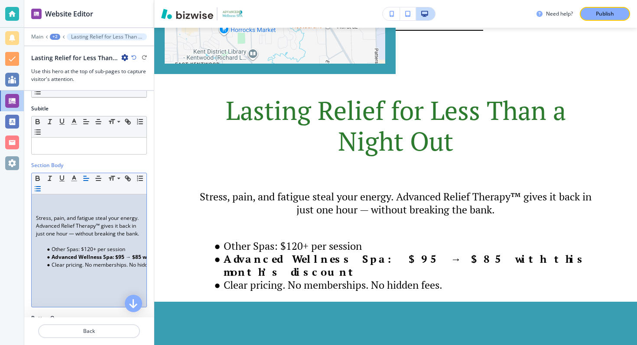
scroll to position [0, 61]
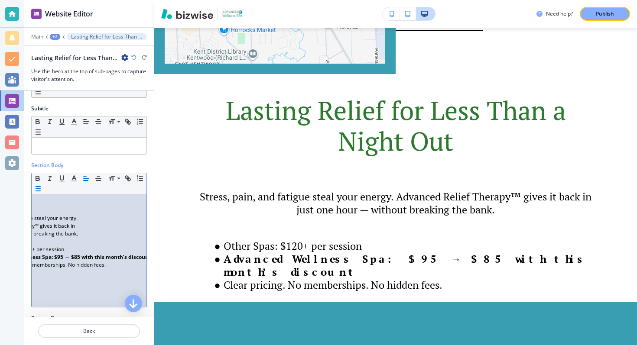
click at [135, 268] on div "Stress, pain, and fatigue steal your energy. Advanced Relief Therapy™ gives it …" at bounding box center [89, 251] width 115 height 113
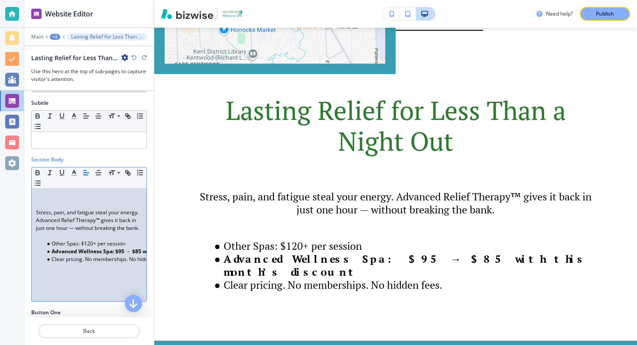
scroll to position [0, 0]
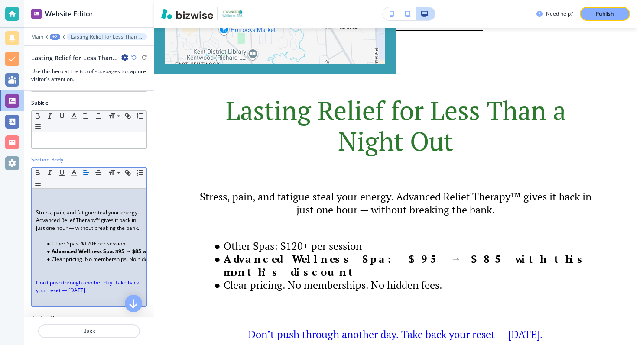
click at [69, 285] on span "Don’t push through another day. Take back your reset — [DATE]." at bounding box center [88, 286] width 104 height 15
click at [72, 171] on icon "button" at bounding box center [74, 173] width 8 height 8
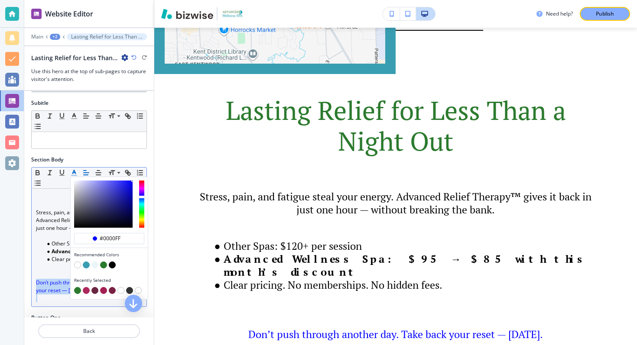
click at [112, 264] on button "button" at bounding box center [112, 265] width 7 height 7
type input "#000000"
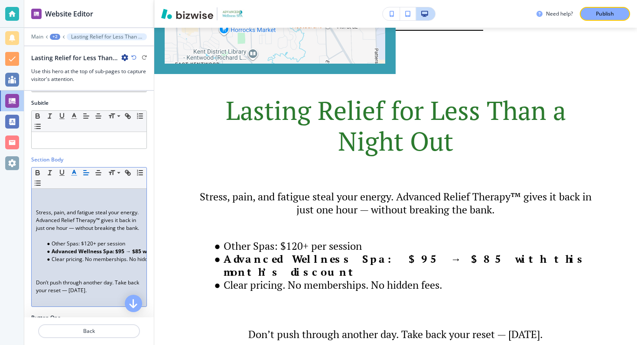
click at [55, 271] on p at bounding box center [89, 275] width 106 height 8
click at [95, 283] on span "Don’t push through another day. Take back your reset — [DATE]." at bounding box center [88, 286] width 104 height 15
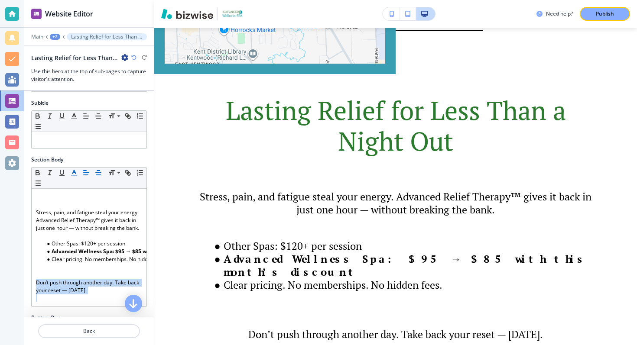
click at [98, 173] on line "button" at bounding box center [98, 173] width 5 height 0
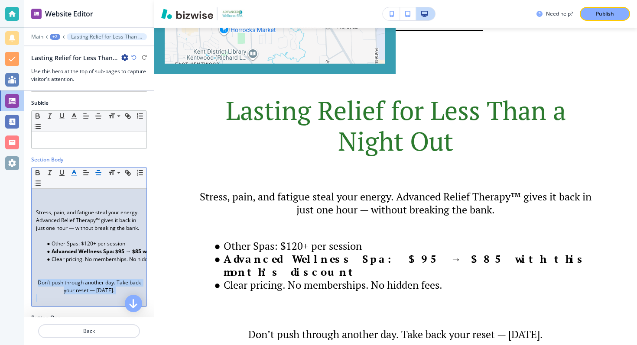
click at [126, 294] on p "Don’t push through another day. Take back your reset — [DATE]." at bounding box center [89, 287] width 106 height 16
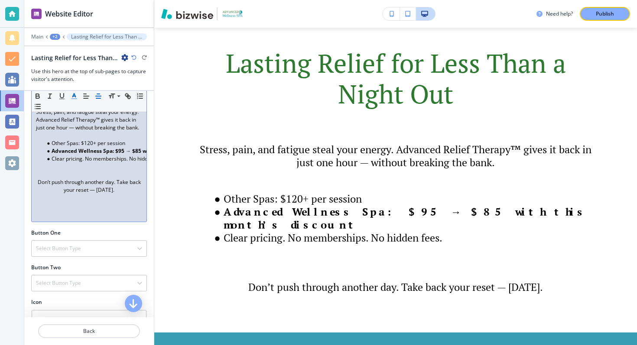
scroll to position [163, 0]
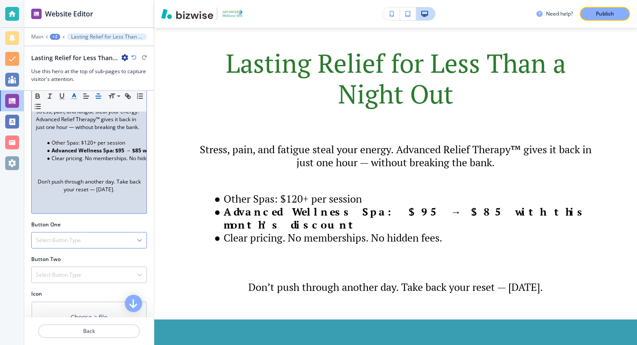
click at [69, 239] on h4 "Select Button Type" at bounding box center [58, 241] width 45 height 8
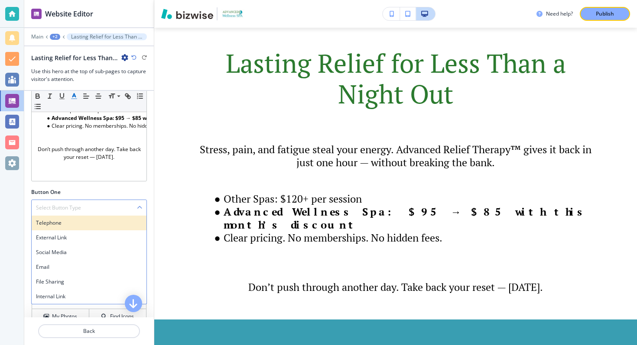
scroll to position [208, 0]
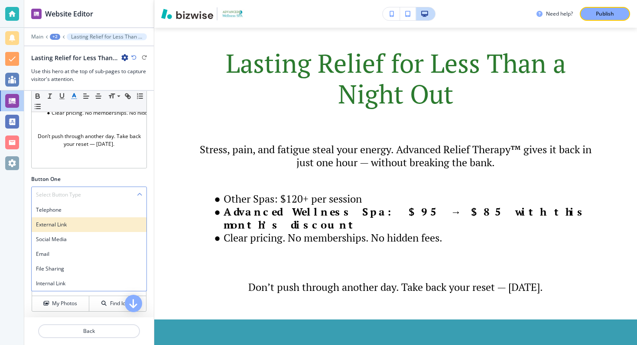
click at [72, 226] on h4 "External Link" at bounding box center [89, 225] width 106 height 8
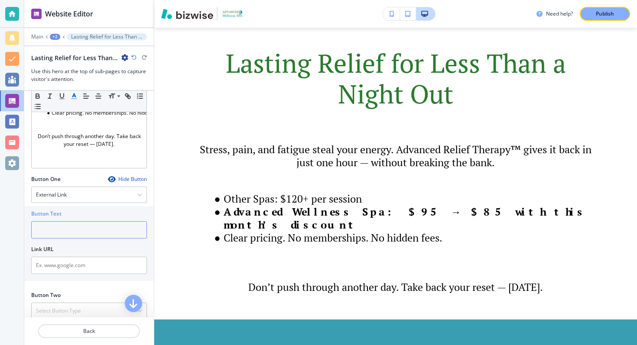
click at [64, 230] on input "text" at bounding box center [89, 230] width 116 height 17
paste input "[URL][DOMAIN_NAME]"
type input "[URL][DOMAIN_NAME]"
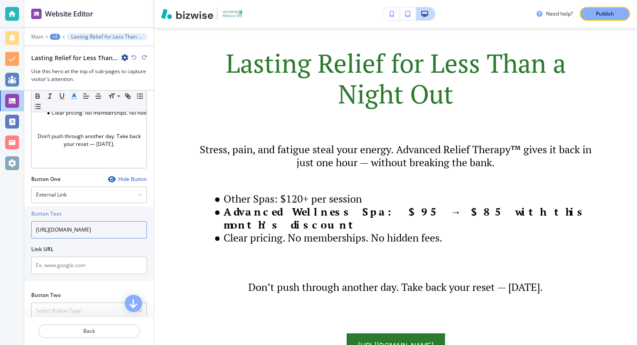
scroll to position [0, 1452]
click at [68, 223] on input "[URL][DOMAIN_NAME]" at bounding box center [89, 230] width 116 height 17
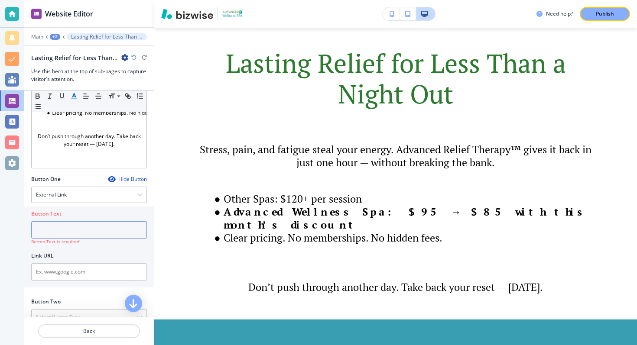
scroll to position [0, 0]
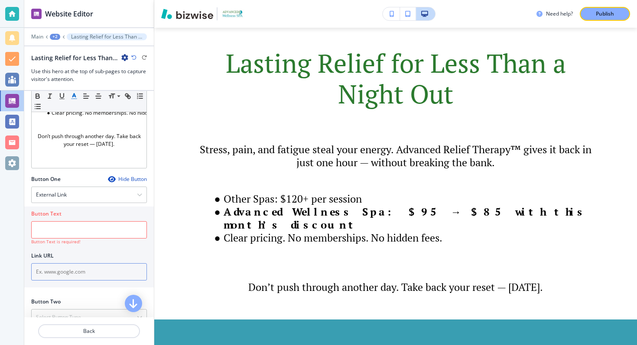
click at [52, 275] on input "text" at bounding box center [89, 272] width 116 height 17
paste input "[URL][DOMAIN_NAME]"
type input "[URL][DOMAIN_NAME]"
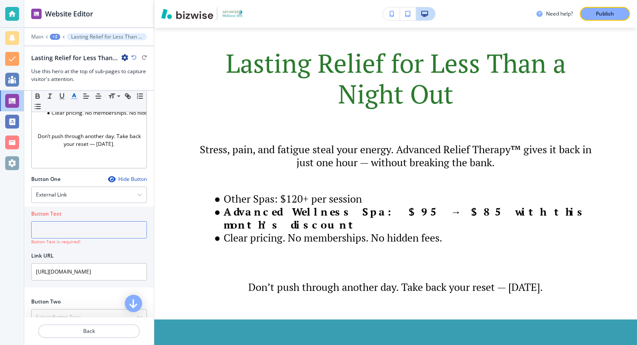
click at [86, 222] on input "text" at bounding box center [89, 230] width 116 height 17
paste input "Book Now — 10% Off Ends Soon"
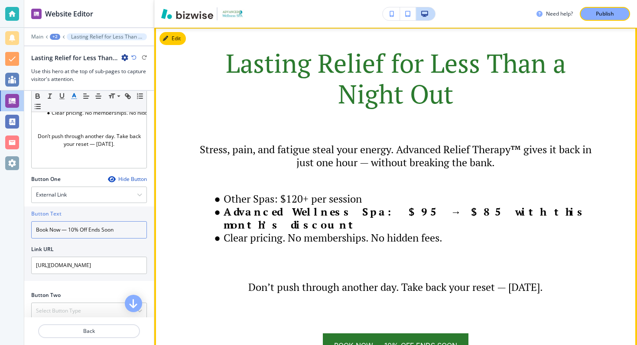
scroll to position [2435, 0]
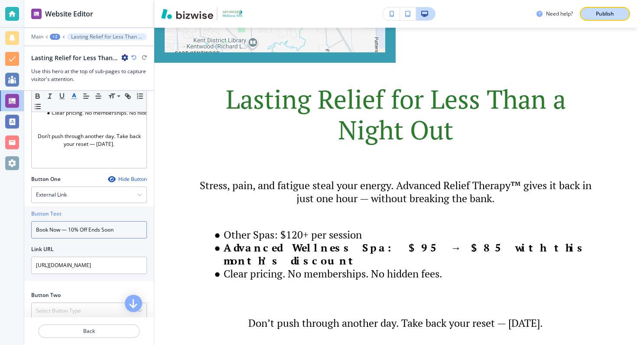
type input "Book Now — 10% Off Ends Soon"
click at [594, 14] on div "Publish" at bounding box center [605, 14] width 28 height 8
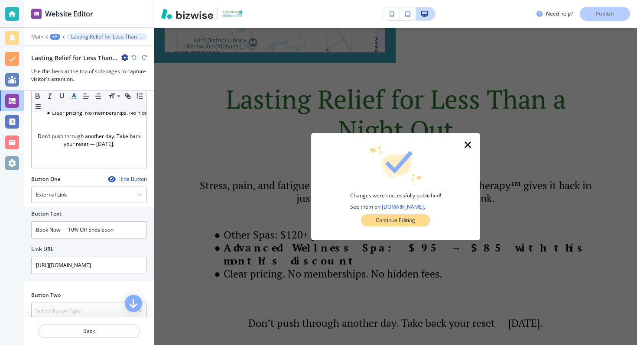
click at [397, 220] on p "Continue Editing" at bounding box center [395, 221] width 39 height 8
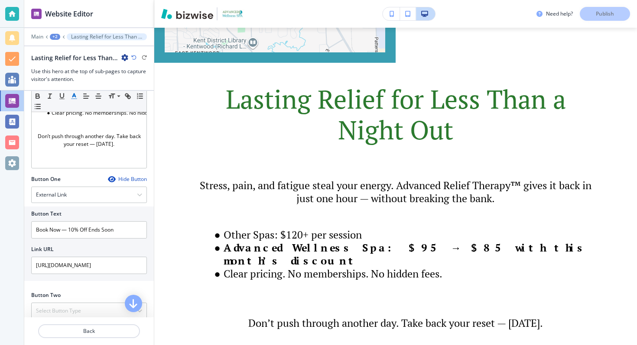
click at [55, 36] on div "+2" at bounding box center [55, 37] width 10 height 6
click at [57, 66] on p "ONLINE APPOINTMENTS" at bounding box center [77, 66] width 44 height 8
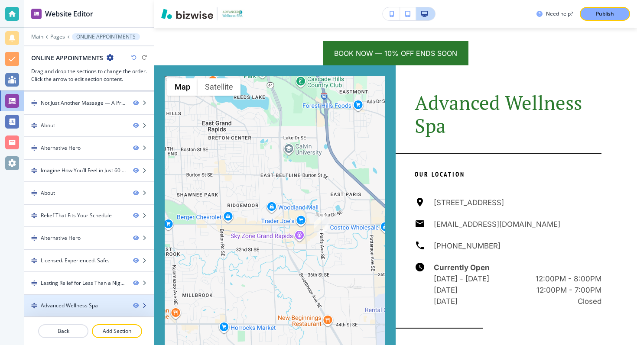
scroll to position [2101, 0]
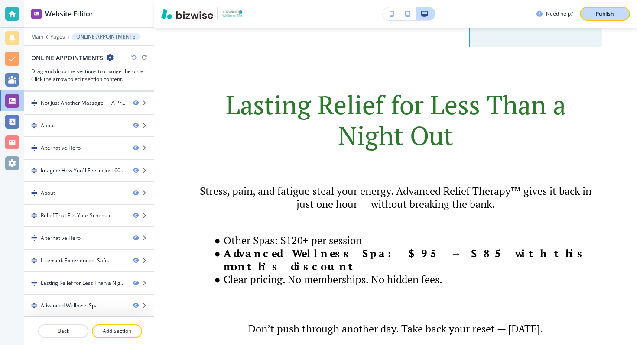
click at [588, 11] on button "Publish" at bounding box center [605, 14] width 50 height 14
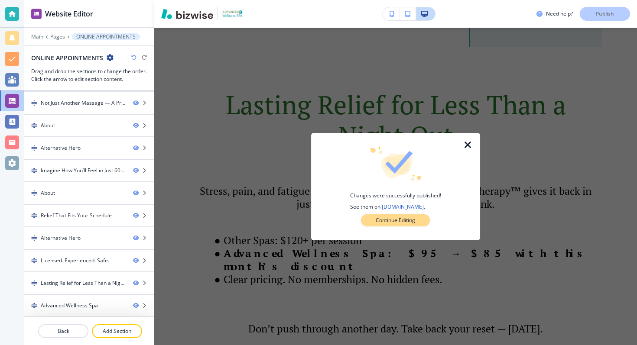
click at [369, 225] on button "Continue Editing" at bounding box center [395, 221] width 69 height 12
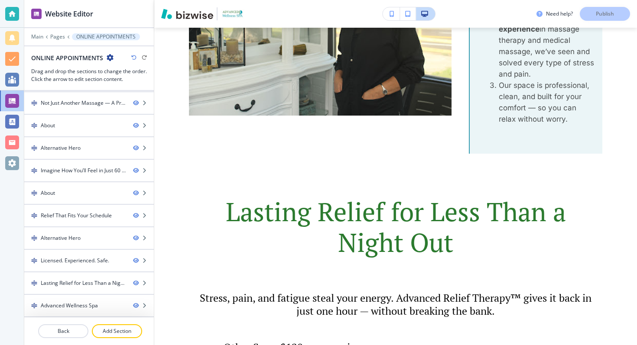
scroll to position [1970, 0]
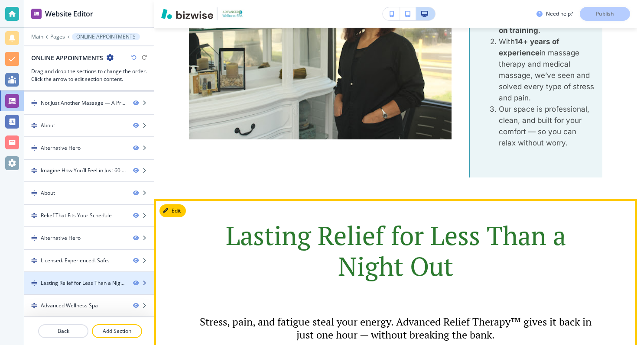
click at [73, 288] on div at bounding box center [89, 290] width 130 height 7
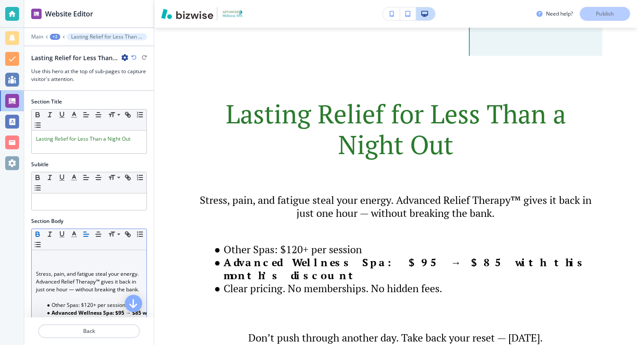
scroll to position [2101, 0]
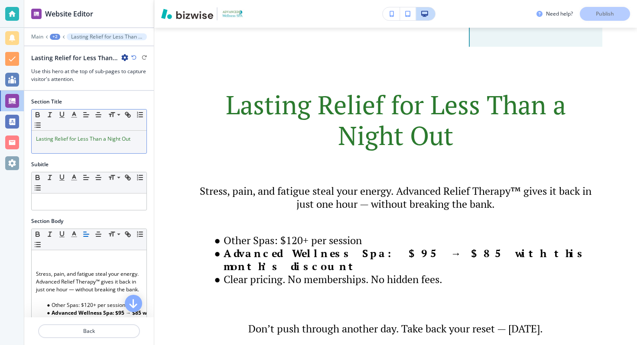
click at [36, 140] on span "Lasting Relief for Less Than a Night Out" at bounding box center [83, 138] width 94 height 7
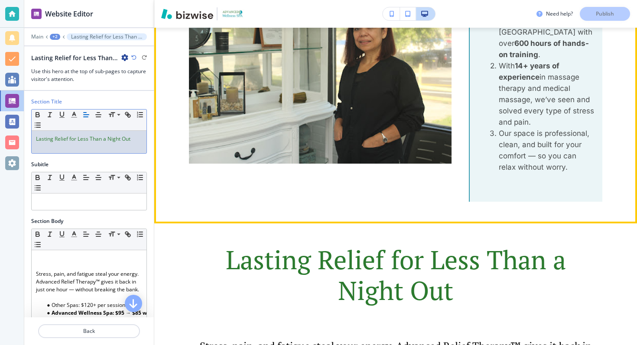
scroll to position [1942, 0]
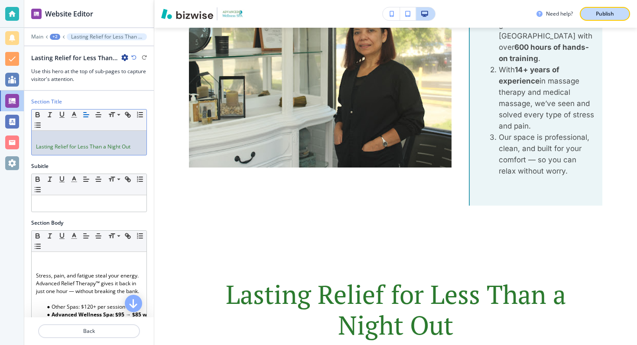
click at [589, 13] on button "Publish" at bounding box center [605, 14] width 50 height 14
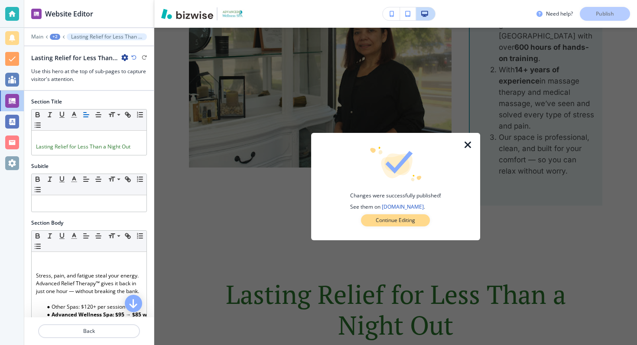
click at [375, 221] on button "Continue Editing" at bounding box center [395, 221] width 69 height 12
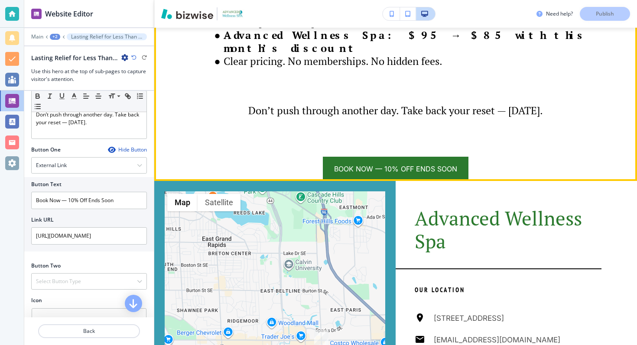
scroll to position [2404, 0]
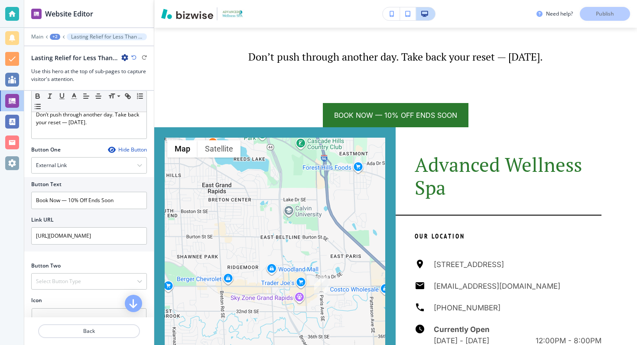
click at [56, 38] on div "+2" at bounding box center [55, 37] width 10 height 6
click at [64, 65] on p "ONLINE APPOINTMENTS" at bounding box center [77, 66] width 44 height 8
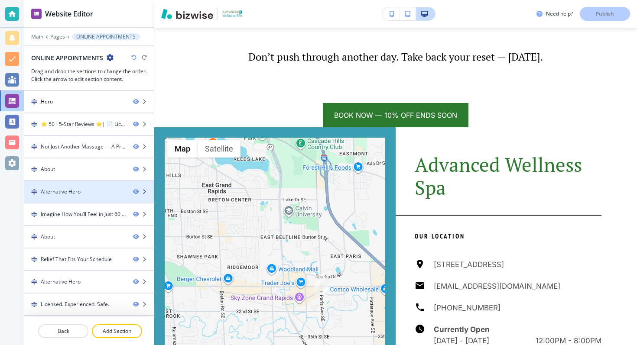
scroll to position [44, 0]
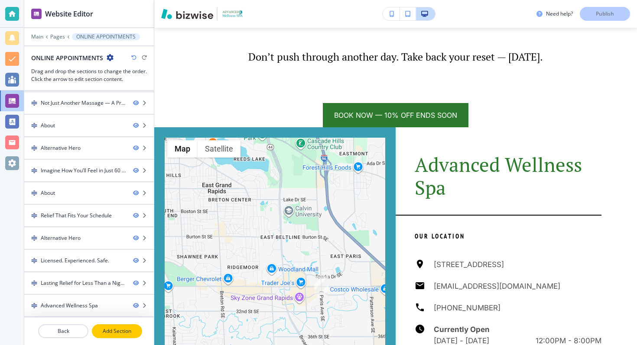
click at [107, 333] on p "Add Section" at bounding box center [117, 332] width 49 height 8
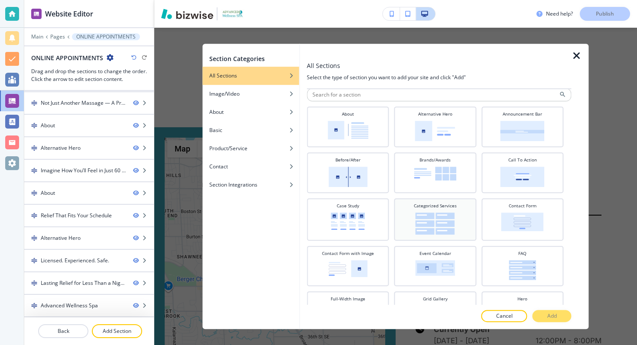
scroll to position [2, 0]
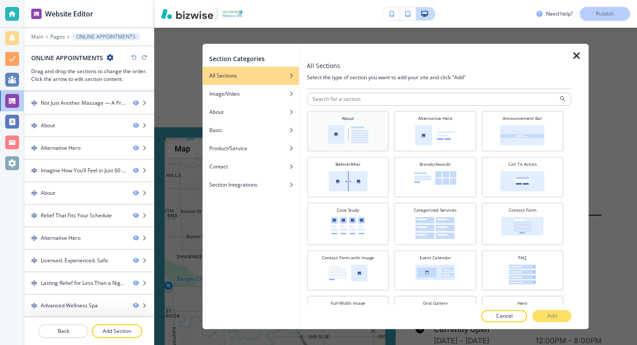
click at [368, 118] on div "About" at bounding box center [347, 130] width 73 height 30
click at [547, 319] on p "Add" at bounding box center [552, 317] width 10 height 8
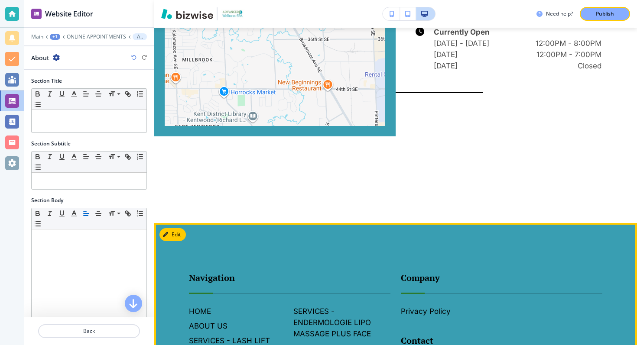
scroll to position [2694, 0]
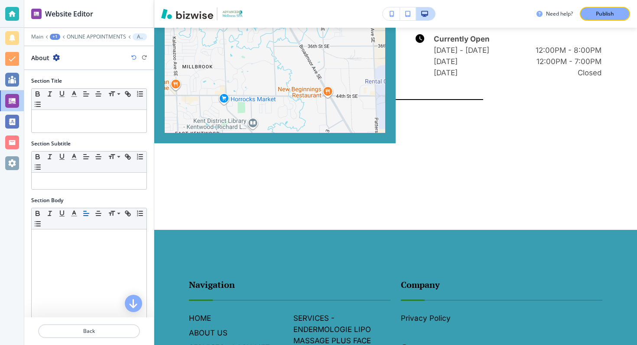
click at [53, 34] on div "+1" at bounding box center [55, 37] width 10 height 6
click at [84, 34] on p "ONLINE APPOINTMENTS" at bounding box center [96, 37] width 59 height 6
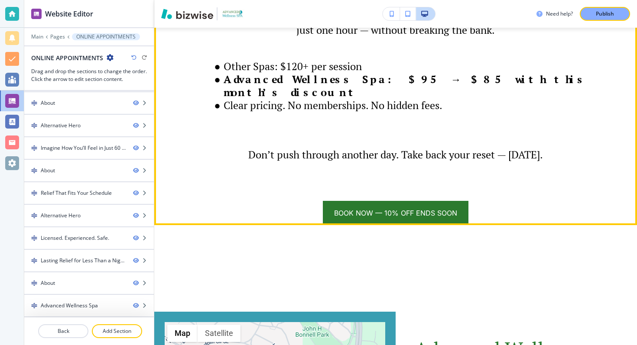
scroll to position [2252, 0]
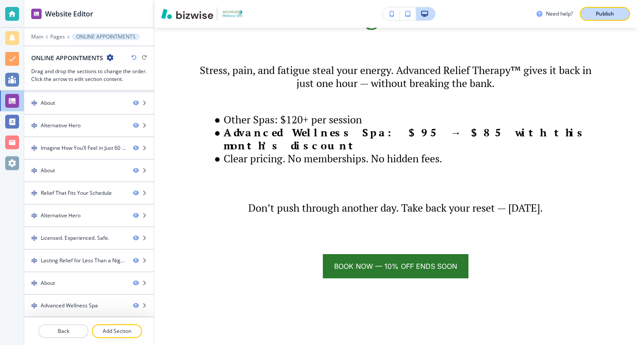
click at [597, 10] on p "Publish" at bounding box center [605, 14] width 18 height 8
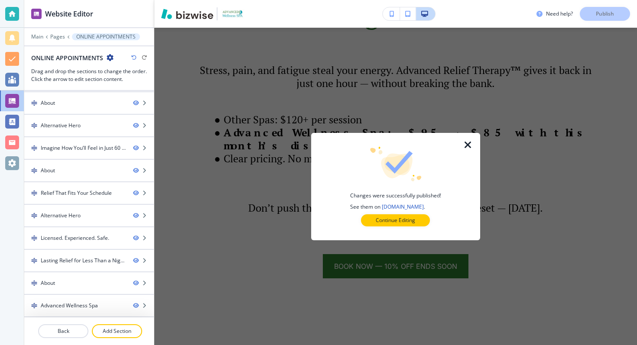
click at [468, 145] on icon "button" at bounding box center [468, 145] width 10 height 10
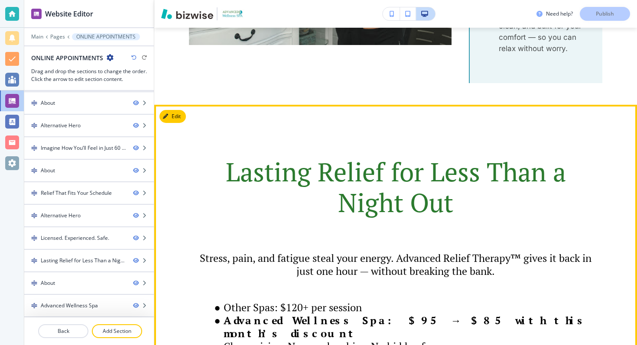
scroll to position [2056, 0]
